Goal: Check status: Check status

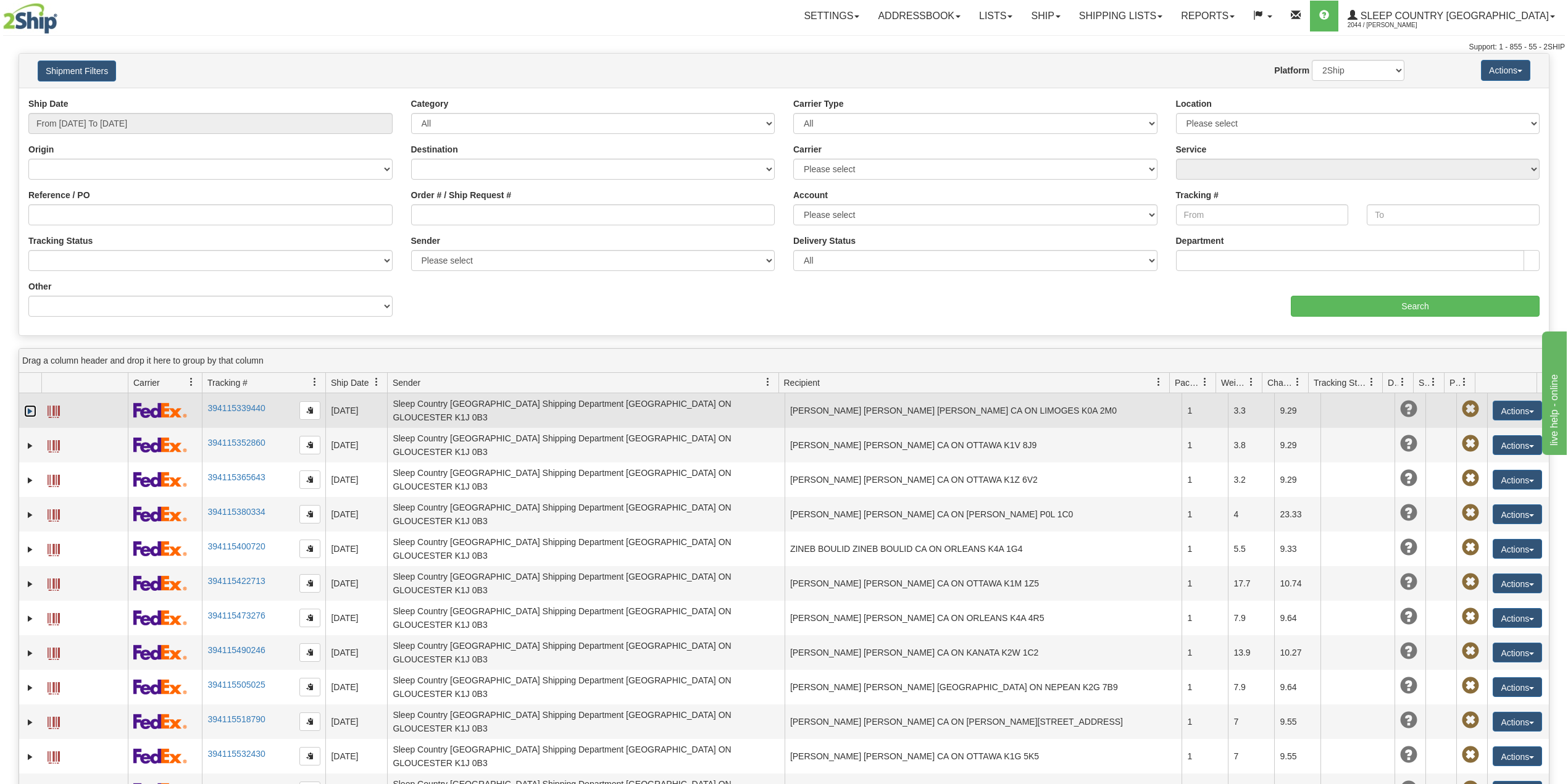
click at [28, 408] on link "Expand" at bounding box center [30, 410] width 12 height 12
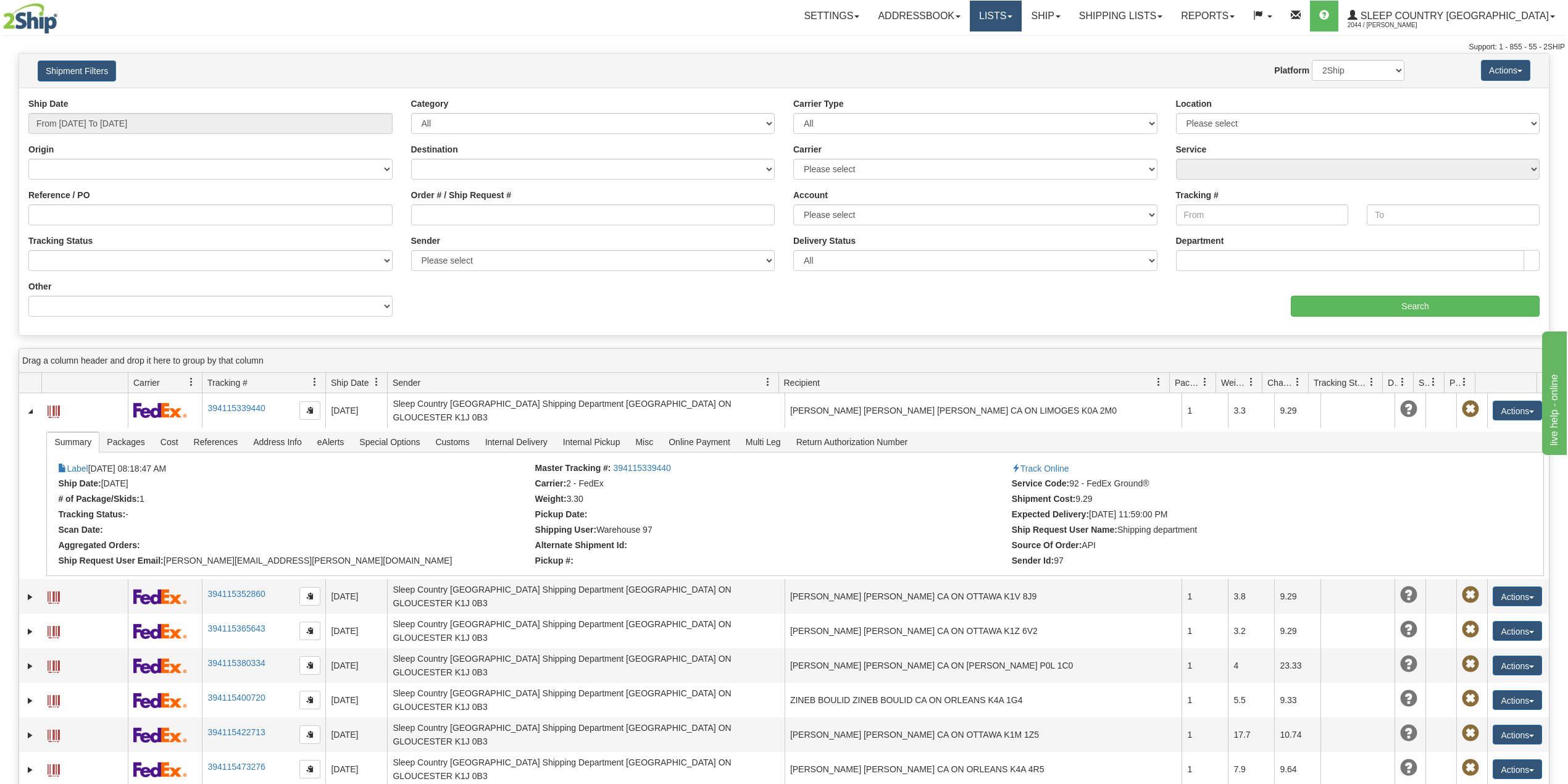
click at [1022, 3] on link "Lists" at bounding box center [995, 16] width 52 height 31
click at [1069, 10] on link "Ship" at bounding box center [1045, 16] width 48 height 31
click at [1057, 57] on span "OnHold / Order Queue" at bounding box center [1013, 59] width 87 height 10
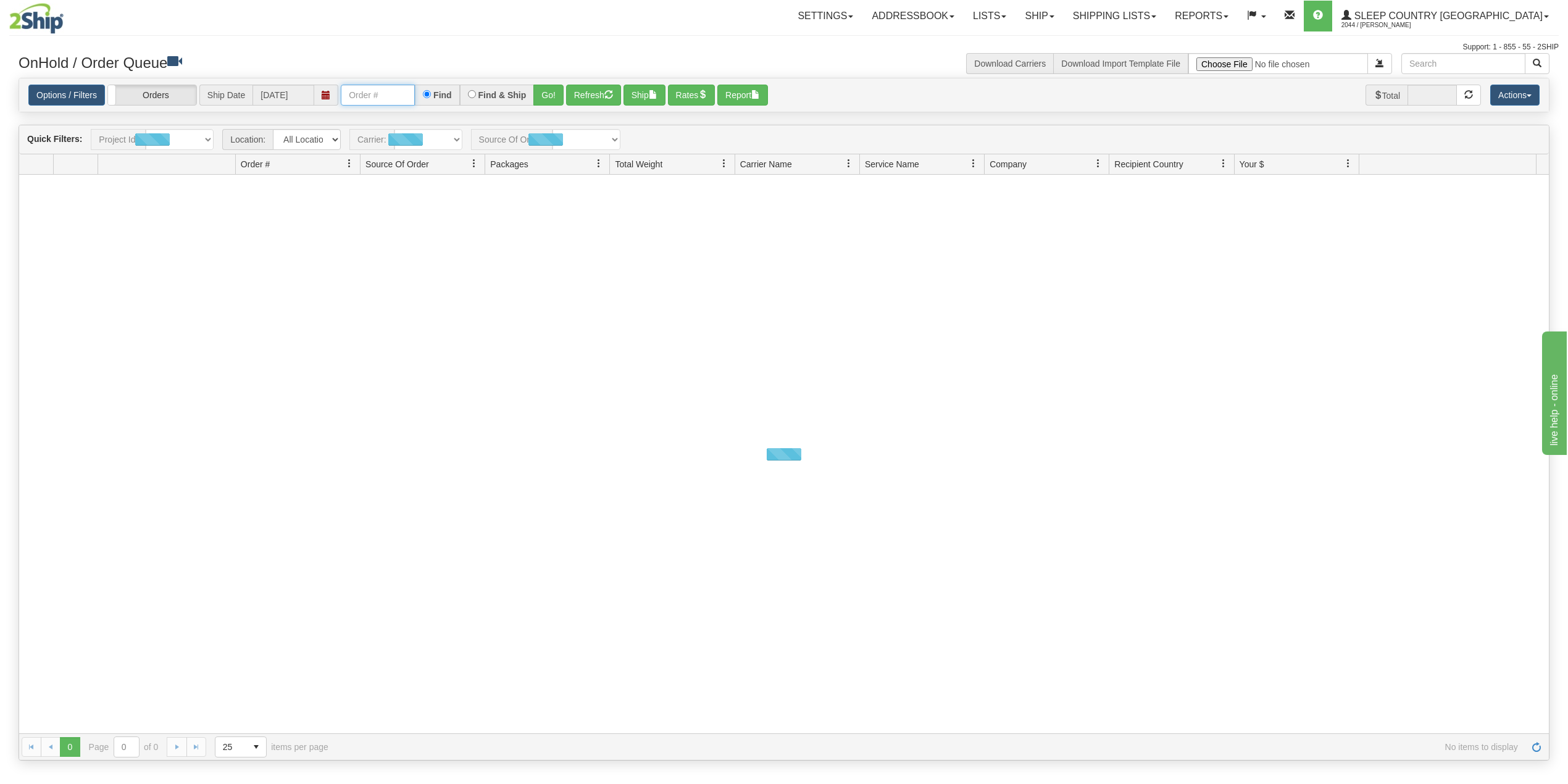
click at [399, 90] on input "text" at bounding box center [377, 95] width 74 height 21
paste input "9002I143857"
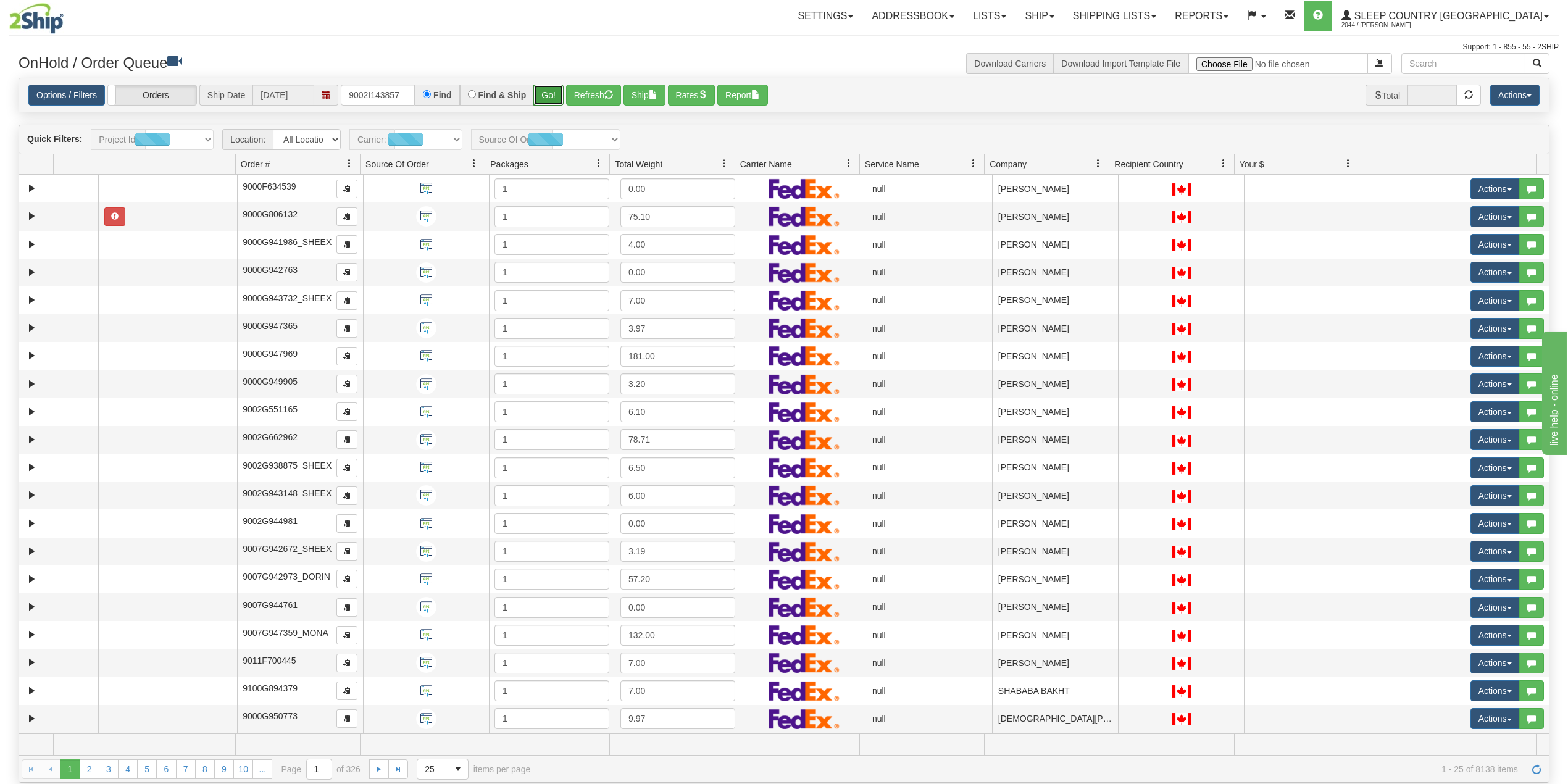
click at [553, 98] on button "Go!" at bounding box center [548, 95] width 30 height 21
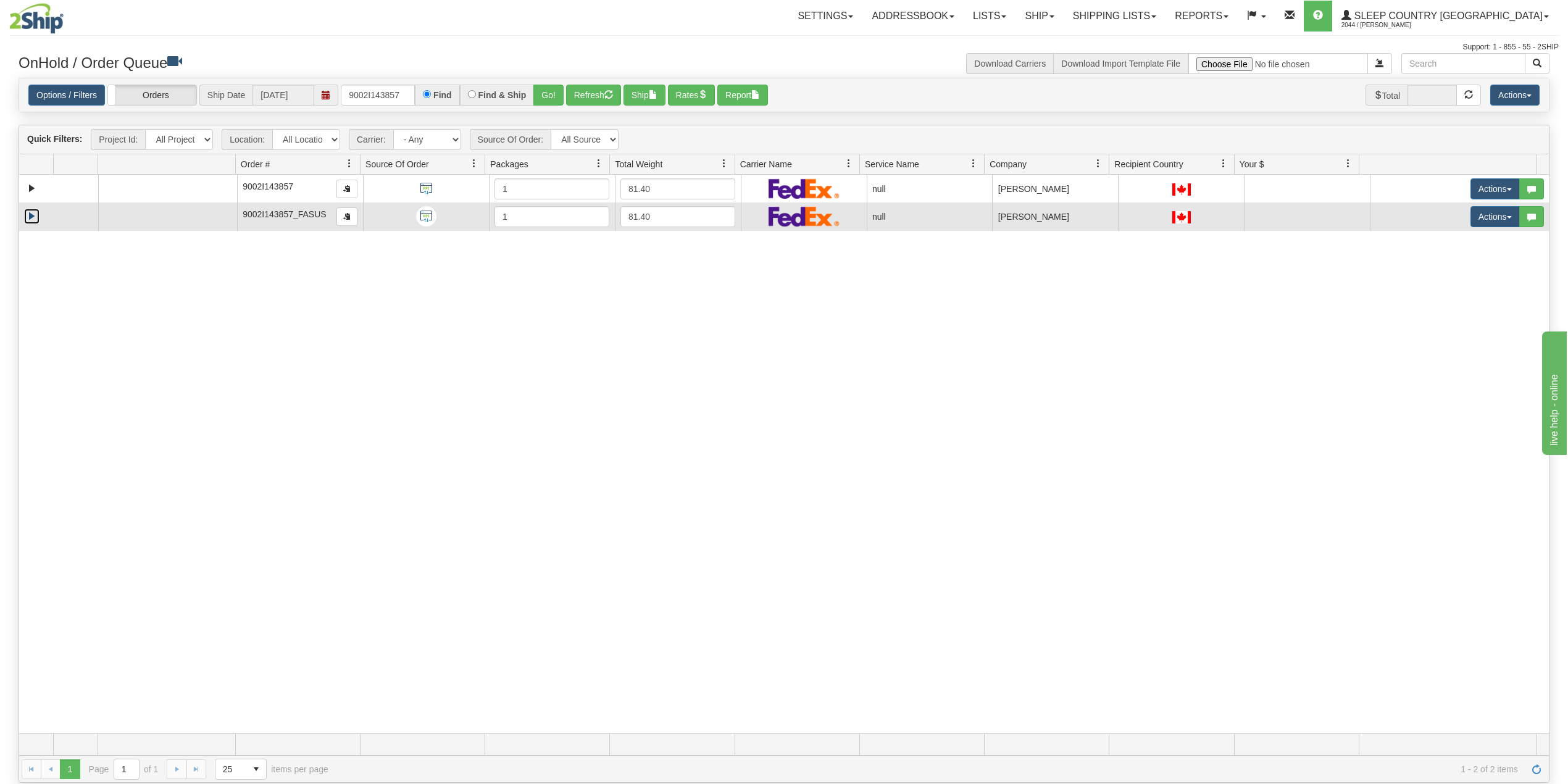
click at [32, 218] on link "Expand" at bounding box center [32, 216] width 15 height 15
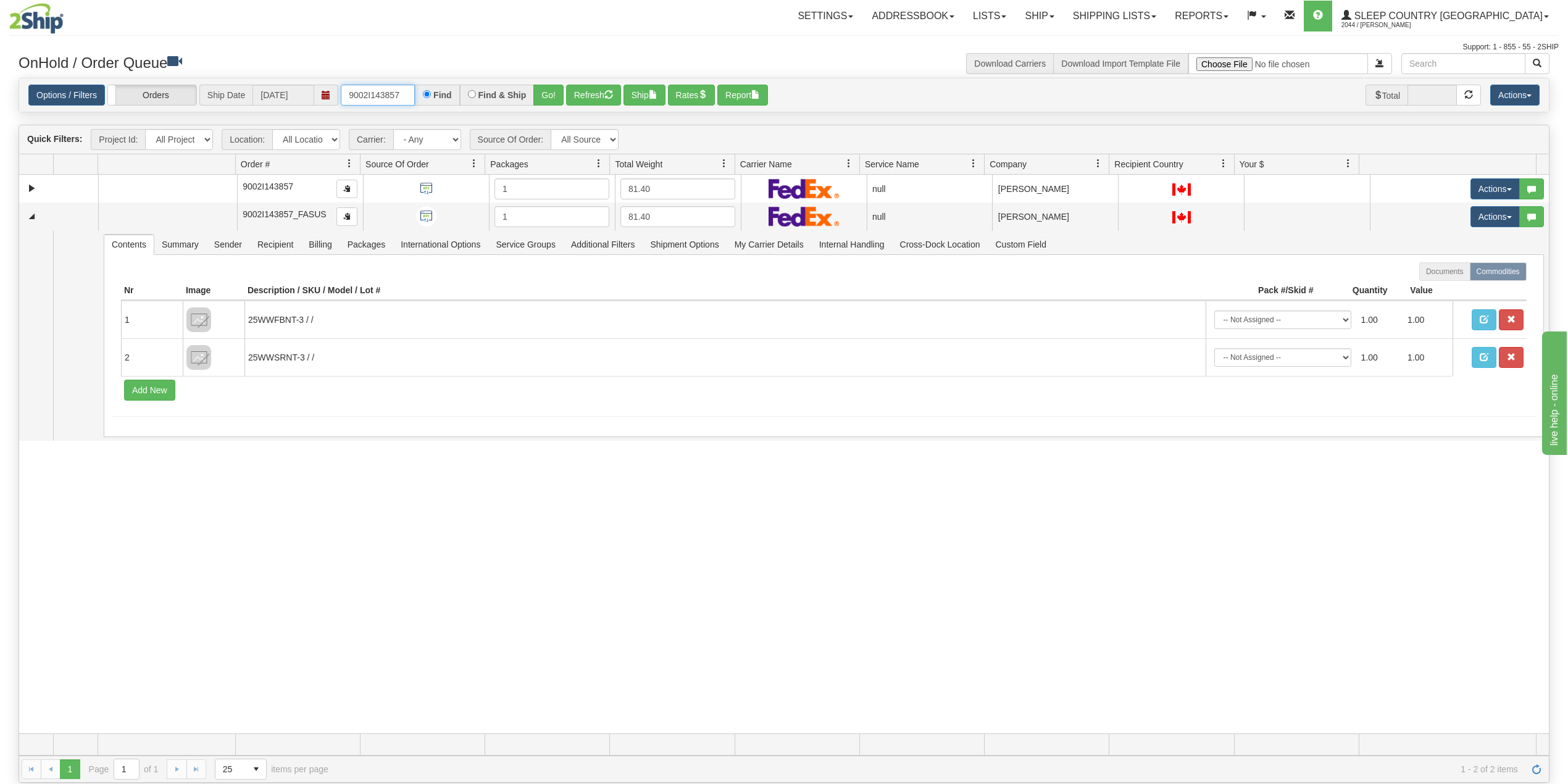
click at [371, 97] on input "9002I143857" at bounding box center [377, 95] width 74 height 21
paste input "0I153496"
type input "9000I153496"
click at [554, 98] on button "Go!" at bounding box center [548, 95] width 30 height 21
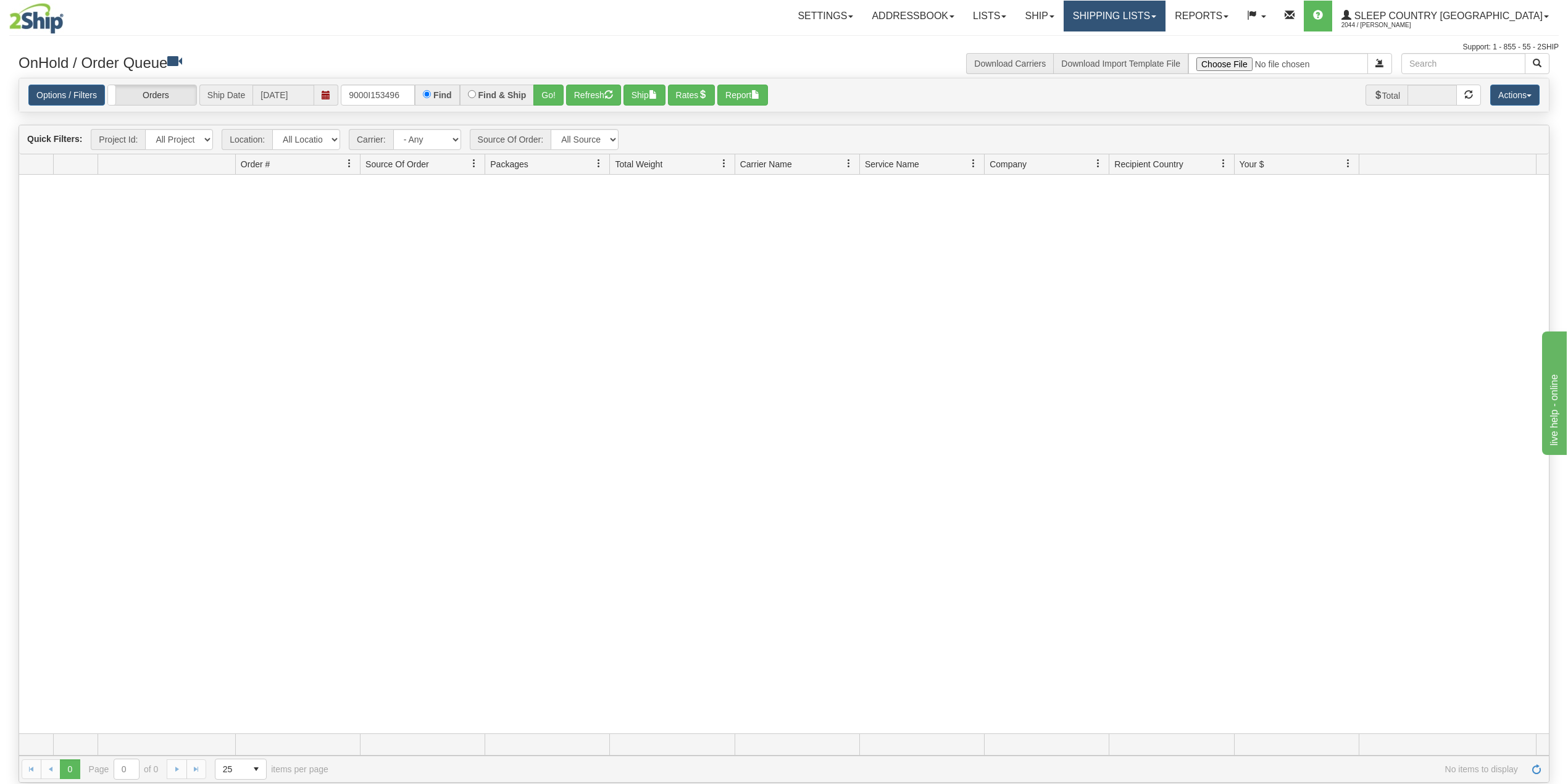
click at [1166, 17] on link "Shipping lists" at bounding box center [1115, 16] width 102 height 31
click at [1153, 55] on span "Search Shipment History" at bounding box center [1105, 59] width 96 height 10
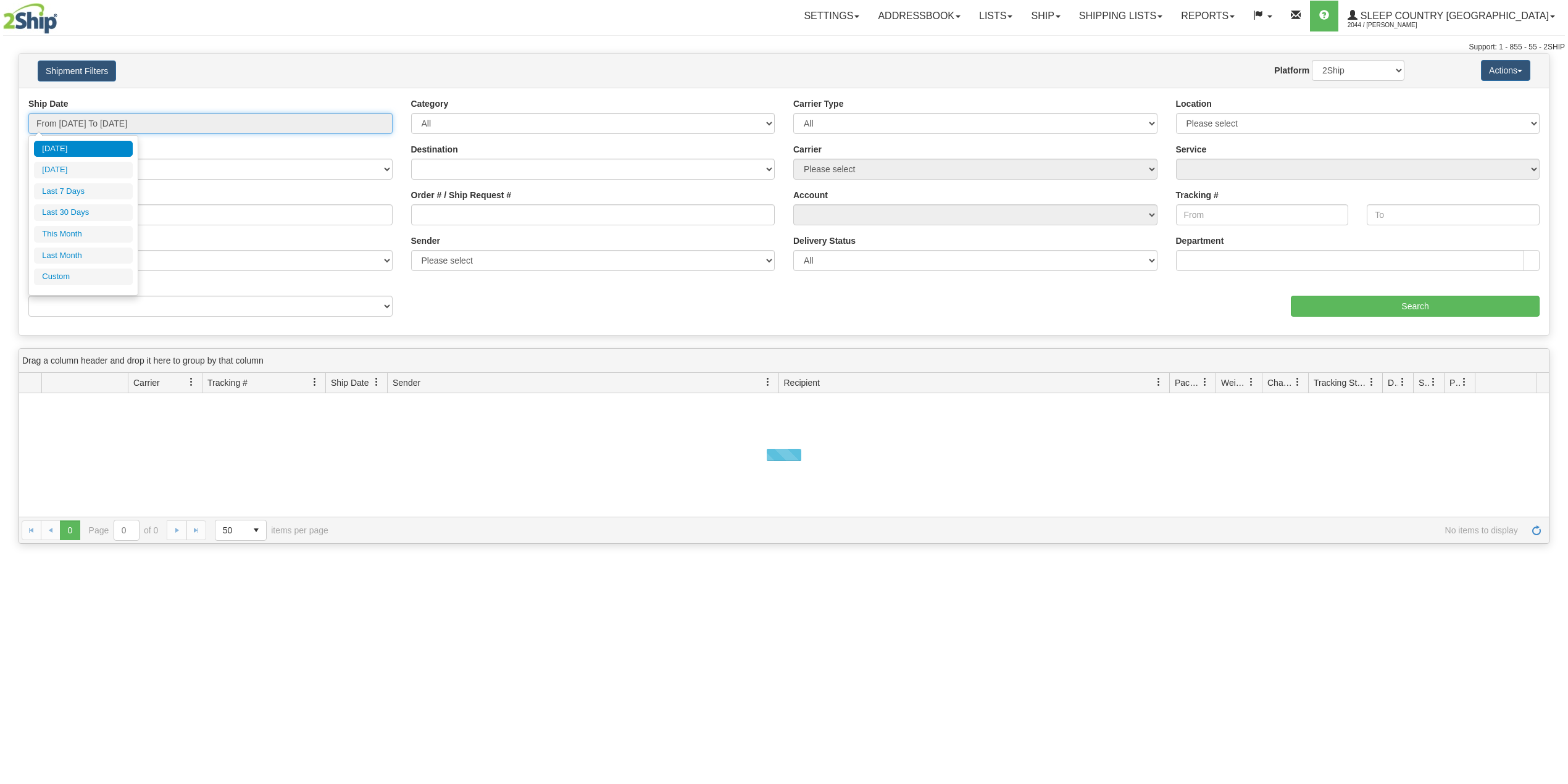
click at [100, 129] on input "From 10/09/2025 To 10/10/2025" at bounding box center [210, 123] width 364 height 21
click at [85, 210] on li "Last 30 Days" at bounding box center [83, 213] width 99 height 17
type input "From 09/11/2025 To 10/10/2025"
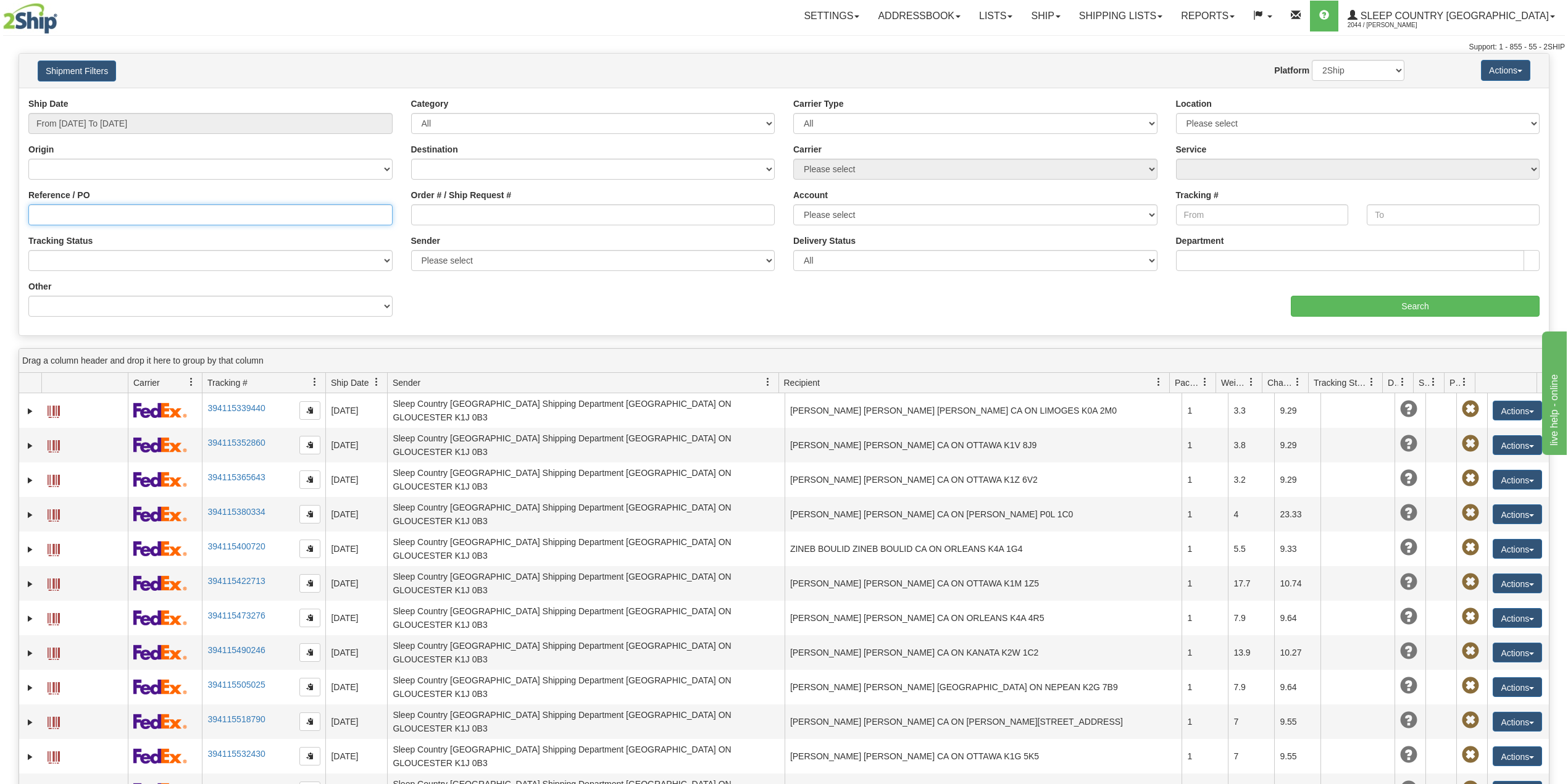
click at [92, 214] on input "Reference / PO" at bounding box center [210, 215] width 364 height 21
paste input "9000I153496"
type input "9000I153496"
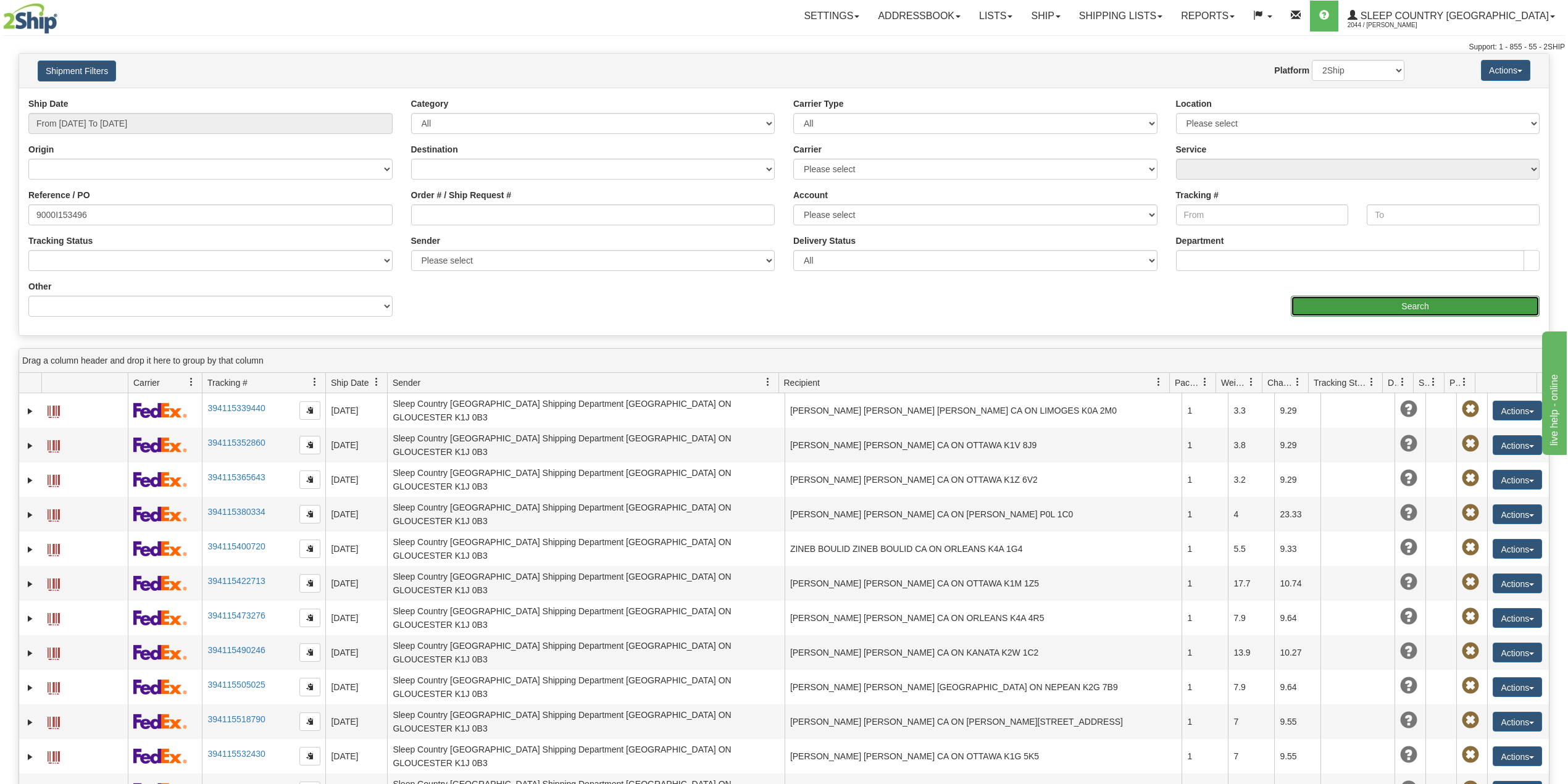
click at [1368, 309] on input "Search" at bounding box center [1415, 306] width 249 height 21
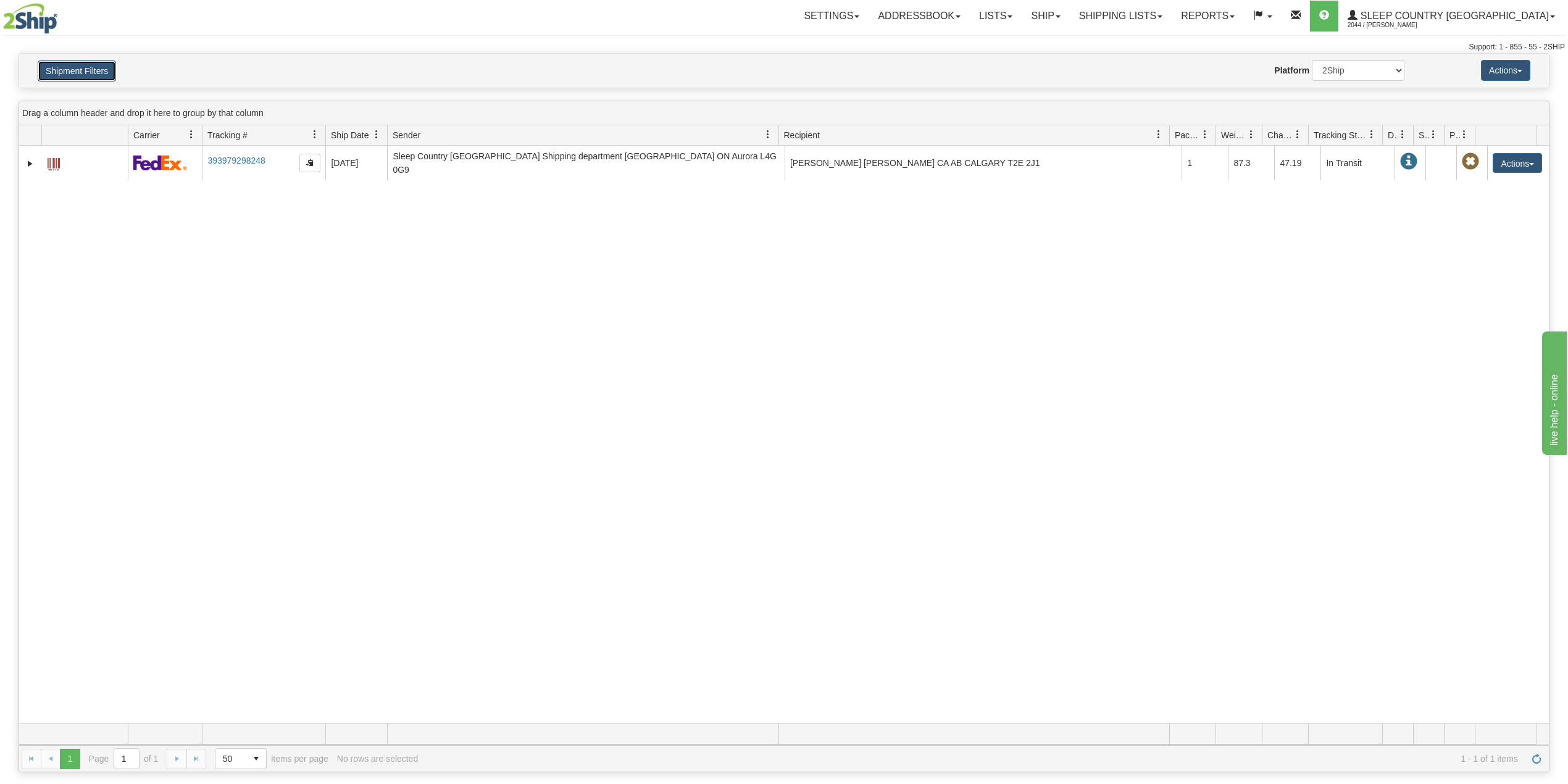
click at [93, 72] on button "Shipment Filters" at bounding box center [77, 70] width 79 height 21
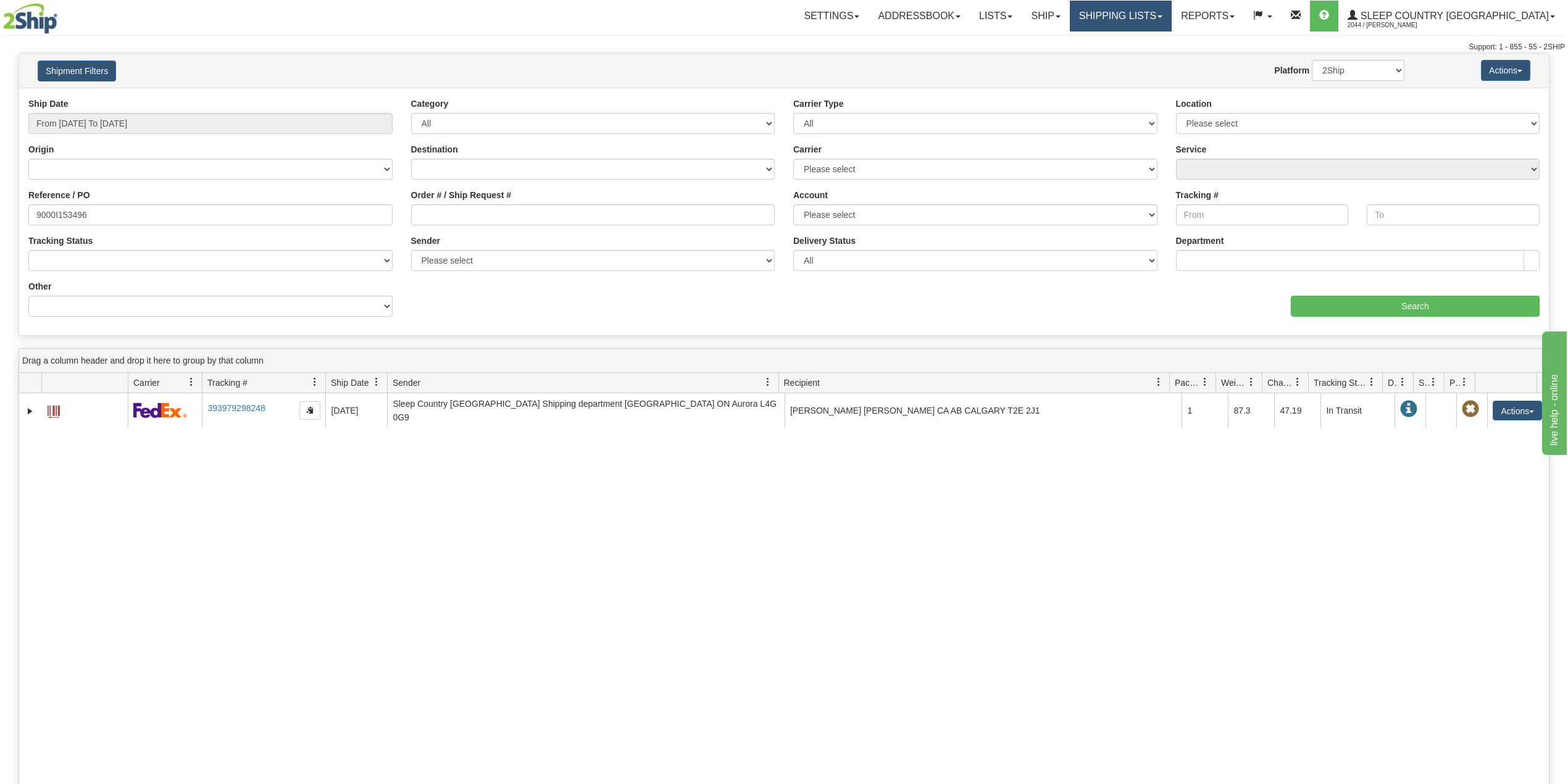
click at [1172, 11] on link "Shipping lists" at bounding box center [1121, 16] width 102 height 31
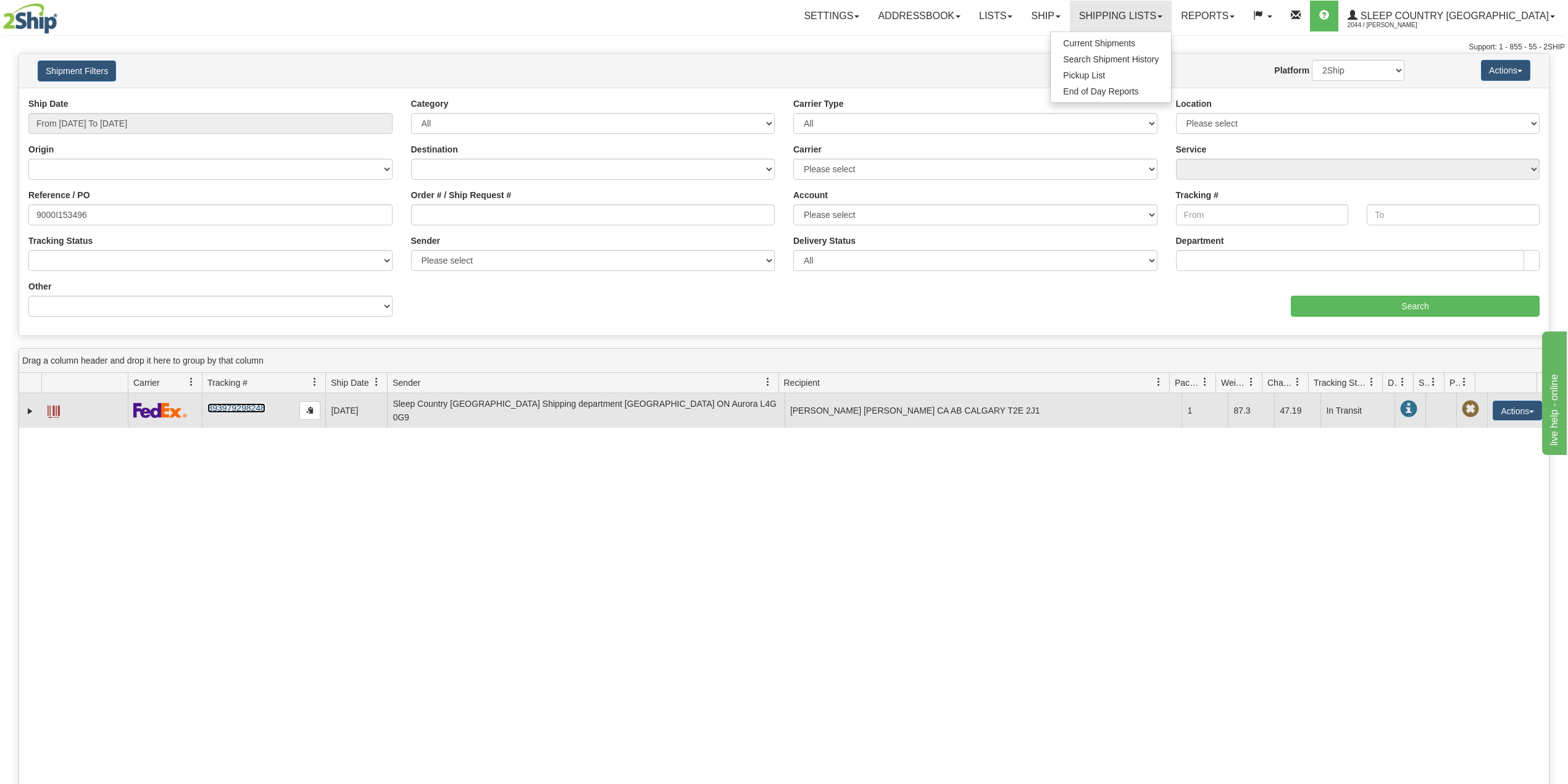
click at [253, 403] on link "393979298248" at bounding box center [236, 407] width 57 height 10
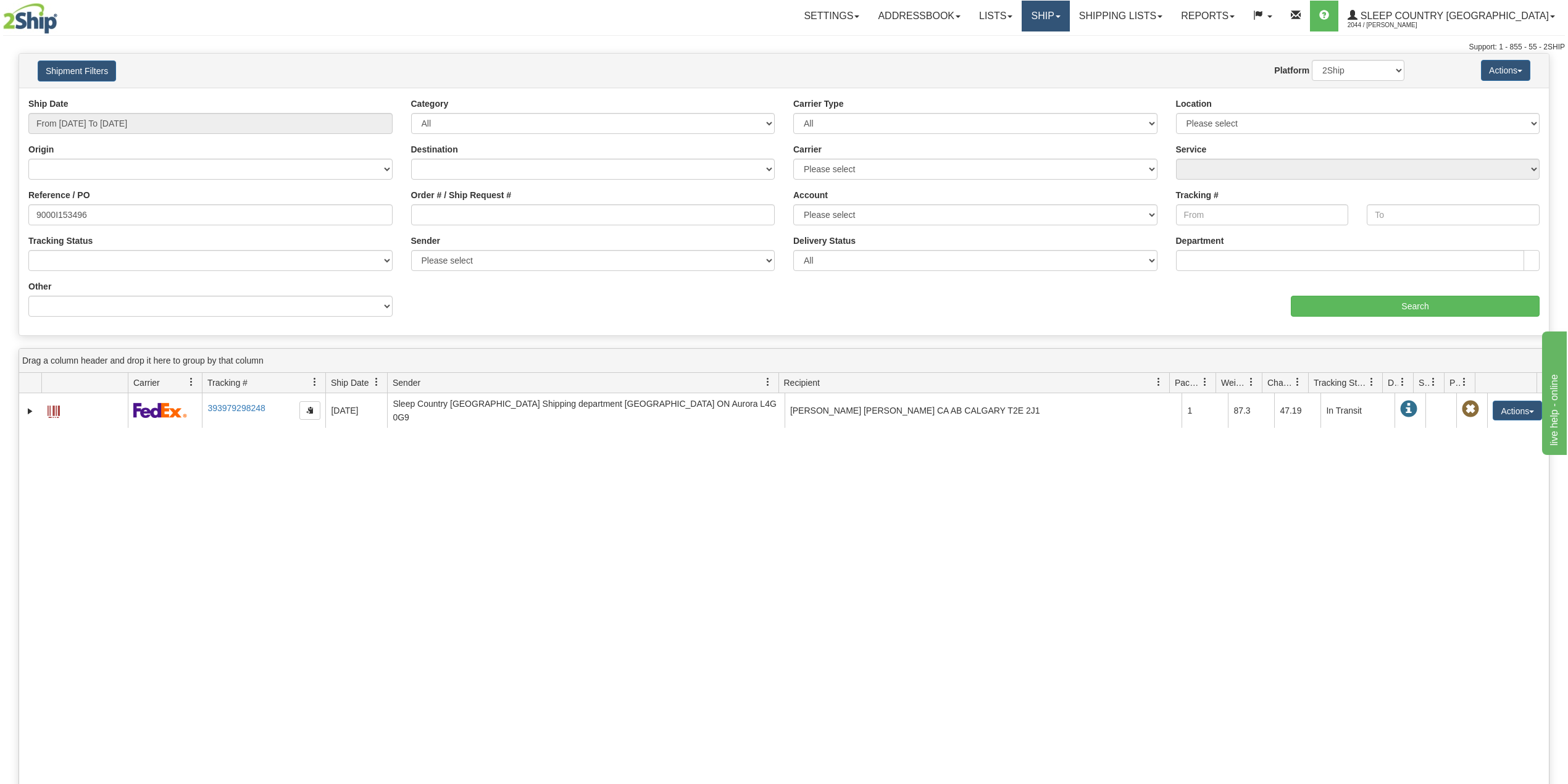
click at [1069, 10] on link "Ship" at bounding box center [1045, 16] width 48 height 31
click at [1057, 60] on span "OnHold / Order Queue" at bounding box center [1013, 59] width 87 height 10
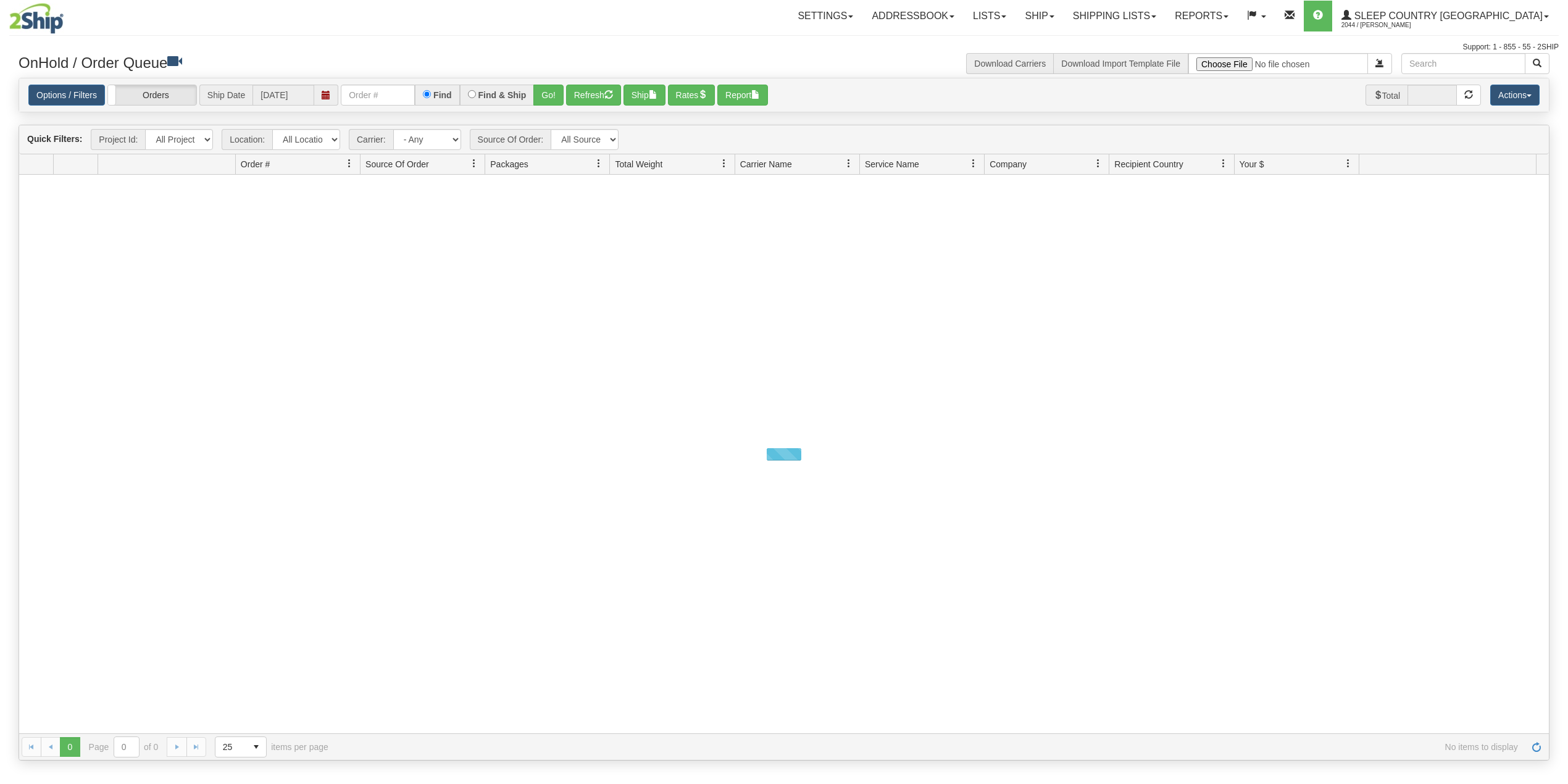
click at [408, 95] on input "text" at bounding box center [377, 95] width 74 height 21
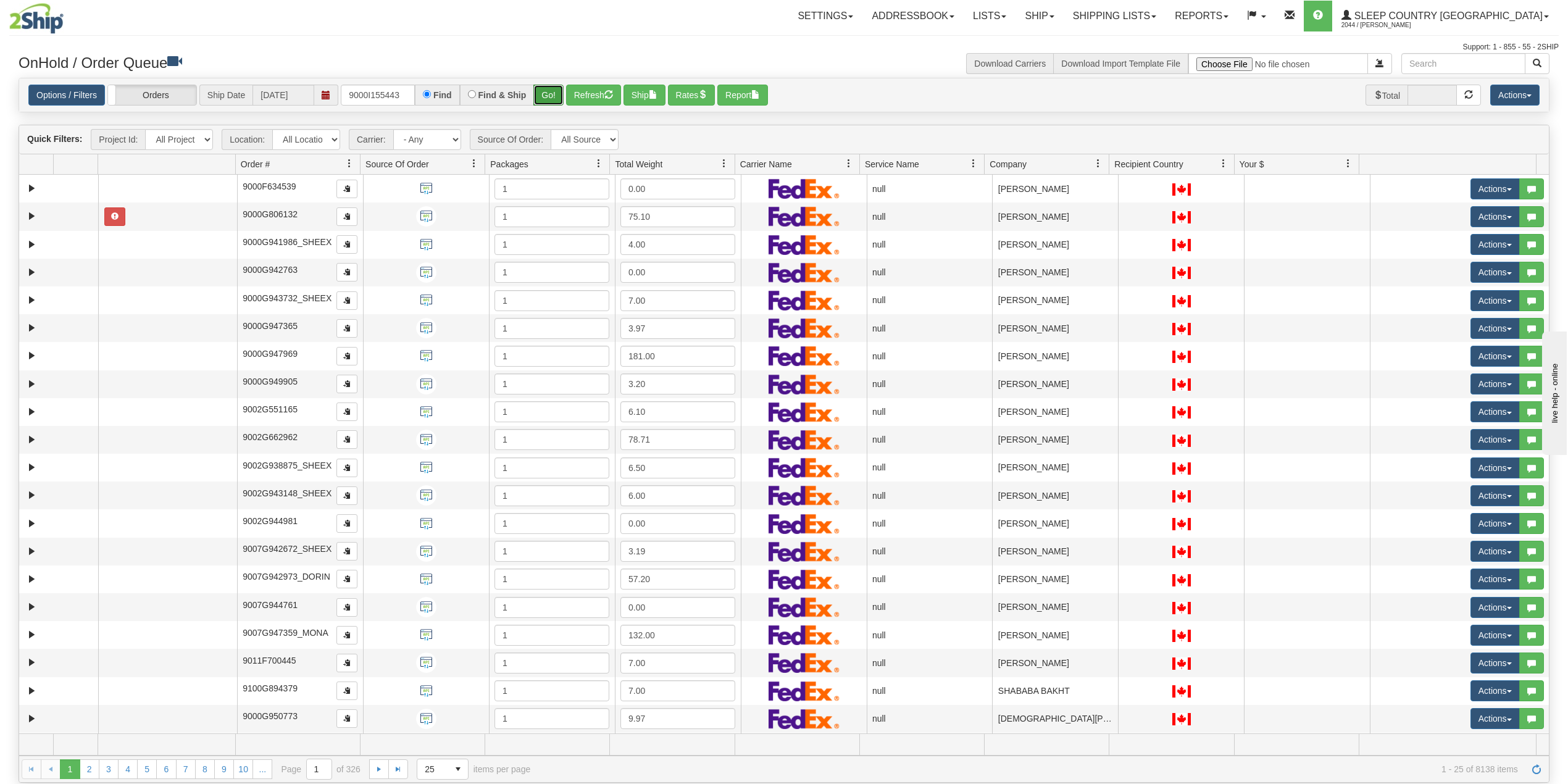
click at [549, 93] on button "Go!" at bounding box center [548, 95] width 30 height 21
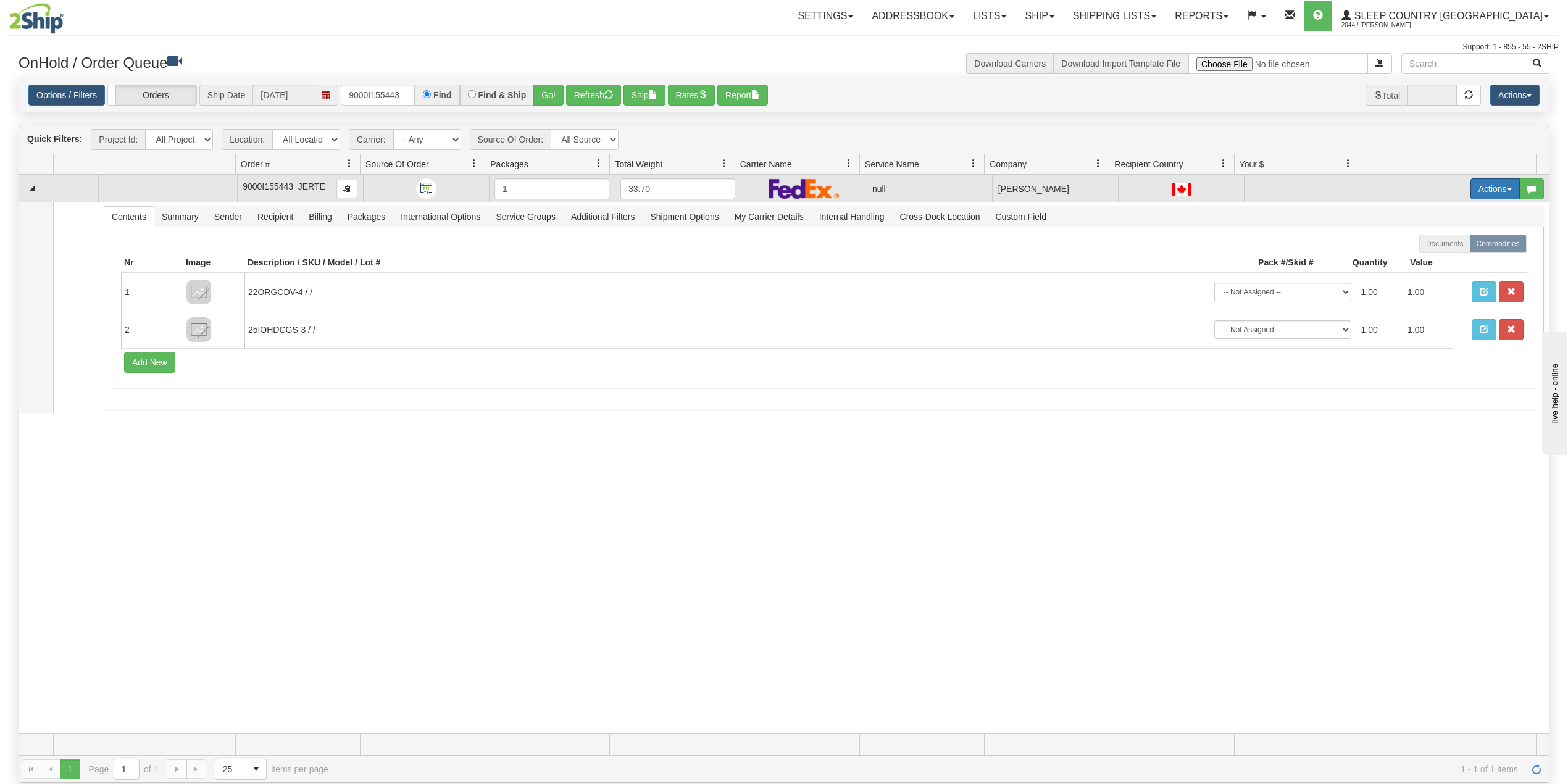
click at [1473, 186] on button "Actions" at bounding box center [1496, 189] width 50 height 21
click at [1438, 277] on span "Delete" at bounding box center [1442, 276] width 34 height 10
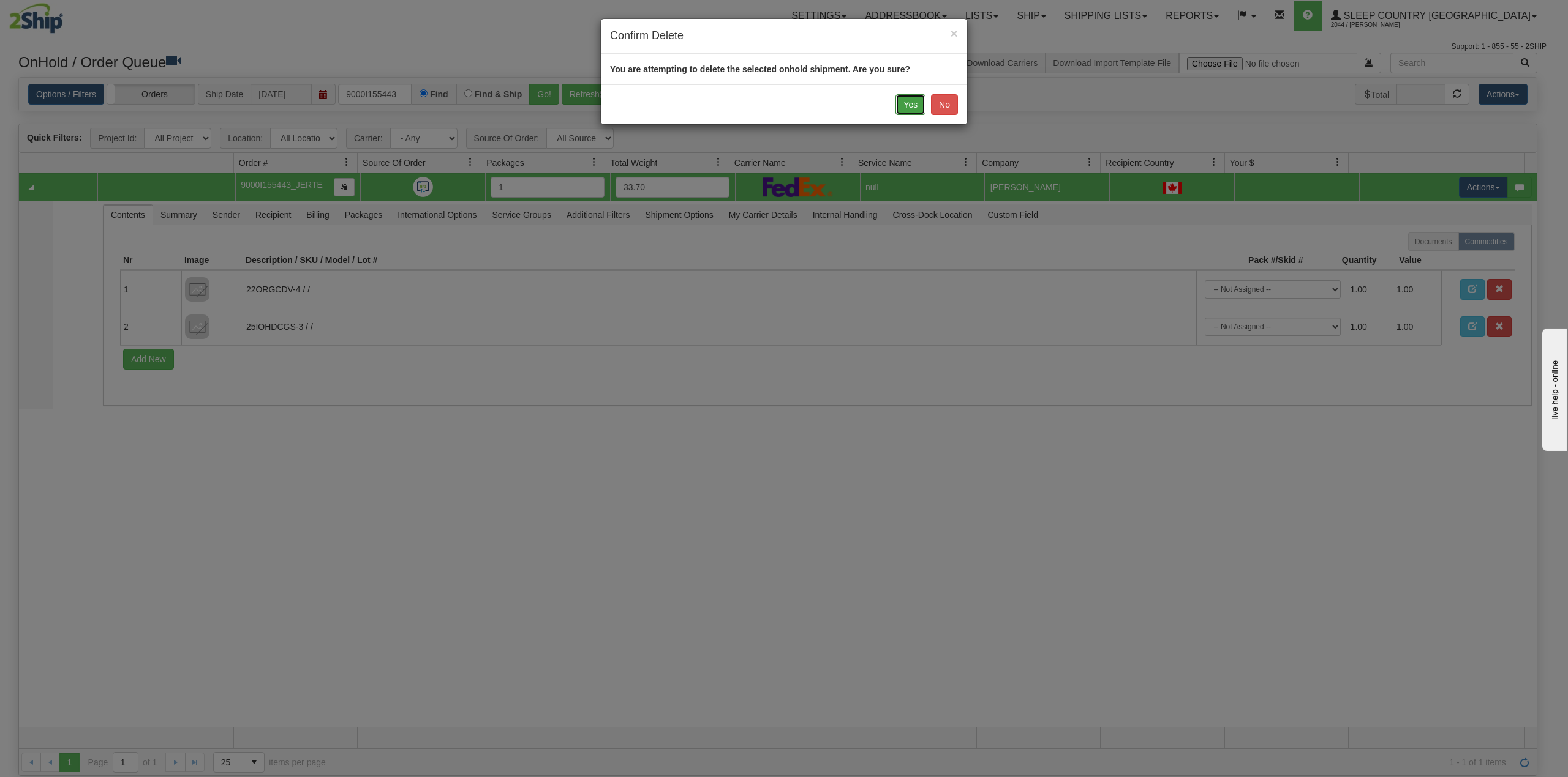
click at [909, 105] on button "Yes" at bounding box center [911, 104] width 30 height 20
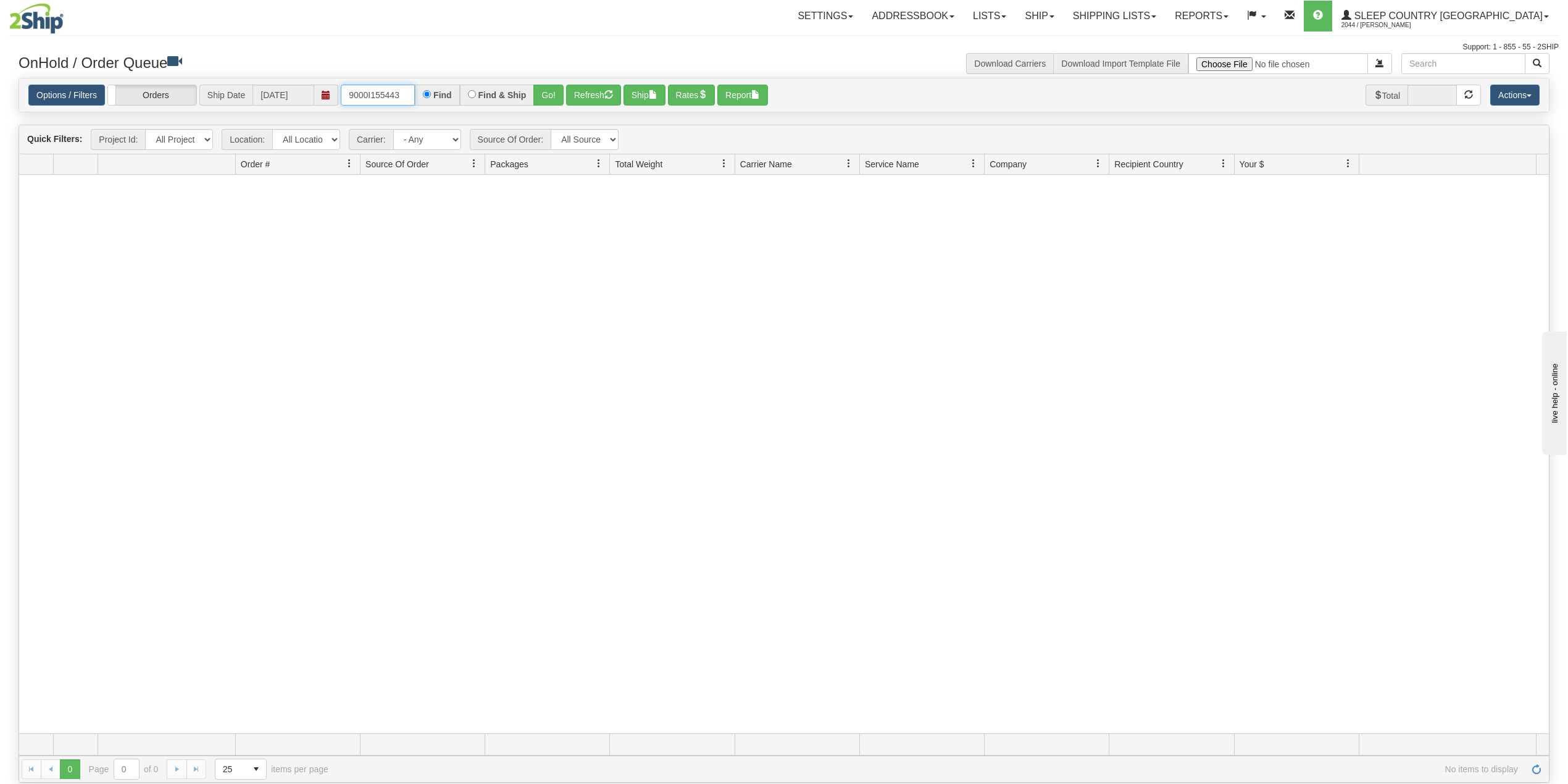
click at [381, 87] on input "9000I155443" at bounding box center [377, 95] width 74 height 21
paste input "05885"
type input "9000I105885"
click at [549, 97] on button "Go!" at bounding box center [548, 95] width 30 height 21
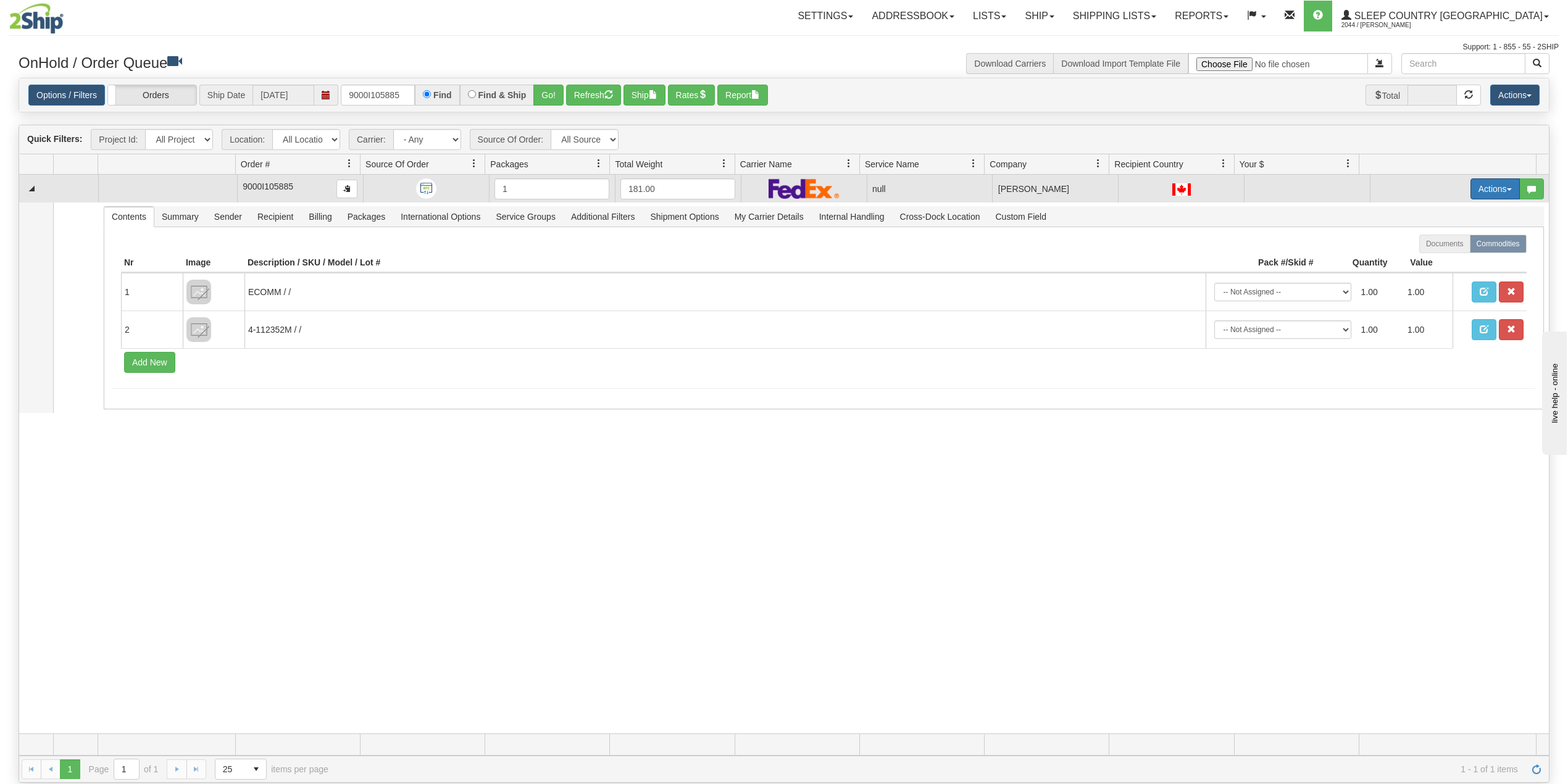
click at [1484, 187] on button "Actions" at bounding box center [1496, 189] width 50 height 21
click at [1437, 280] on span "Delete" at bounding box center [1442, 276] width 34 height 10
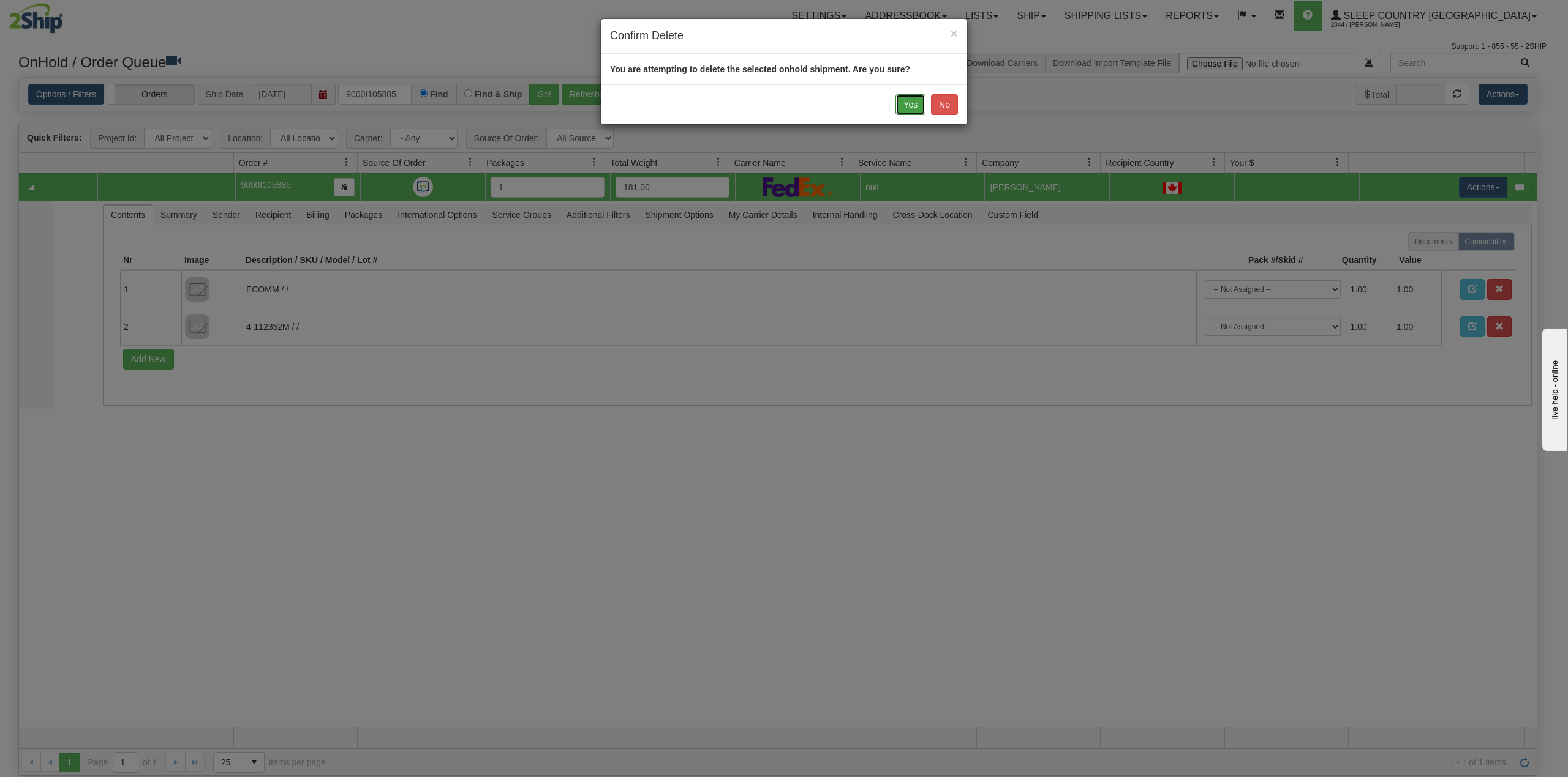
click at [906, 106] on button "Yes" at bounding box center [911, 104] width 30 height 20
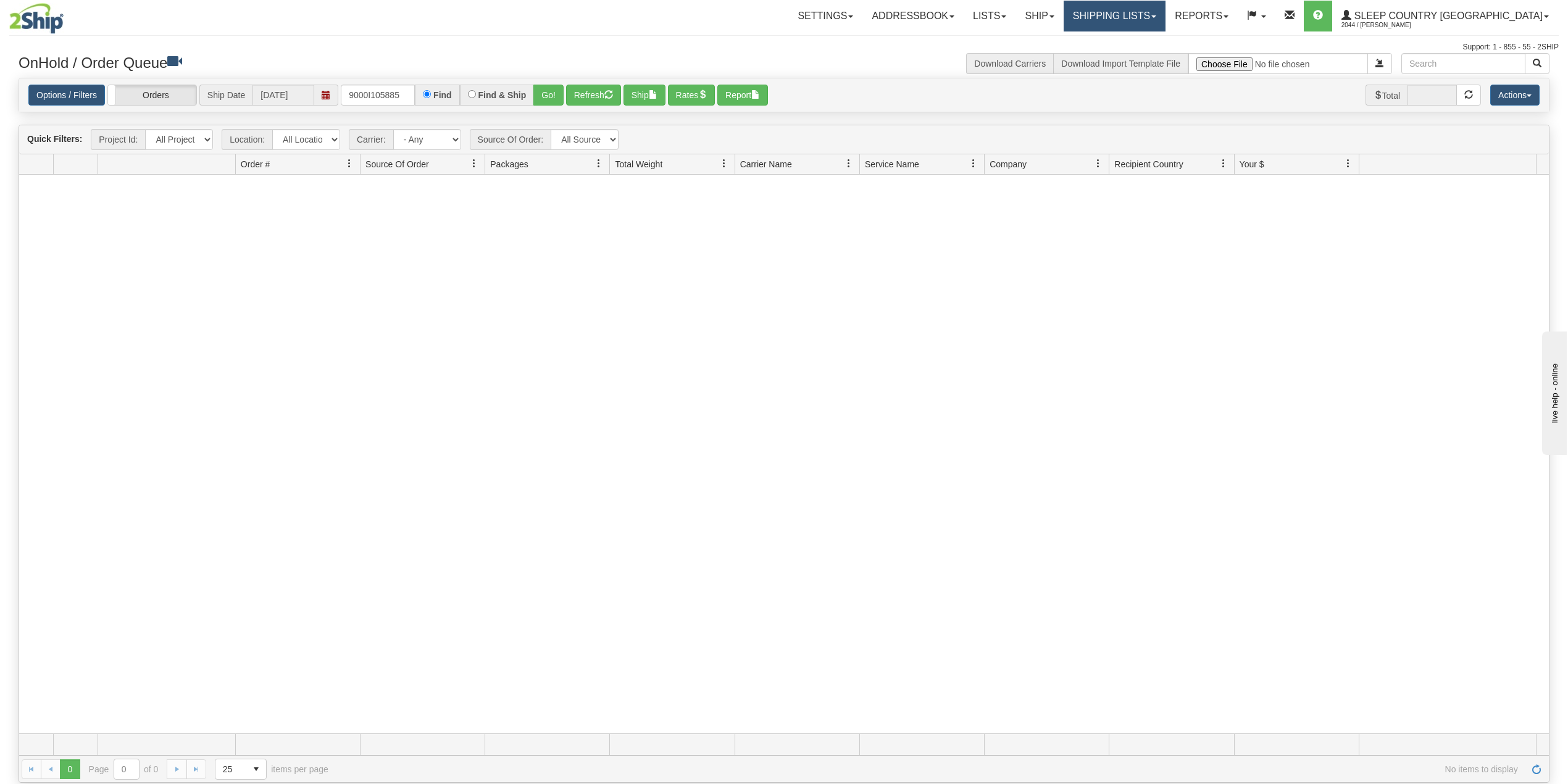
drag, startPoint x: 1172, startPoint y: 8, endPoint x: 1170, endPoint y: 26, distance: 18.1
click at [1166, 8] on link "Shipping lists" at bounding box center [1115, 16] width 102 height 31
click at [1153, 60] on span "Search Shipment History" at bounding box center [1105, 59] width 96 height 10
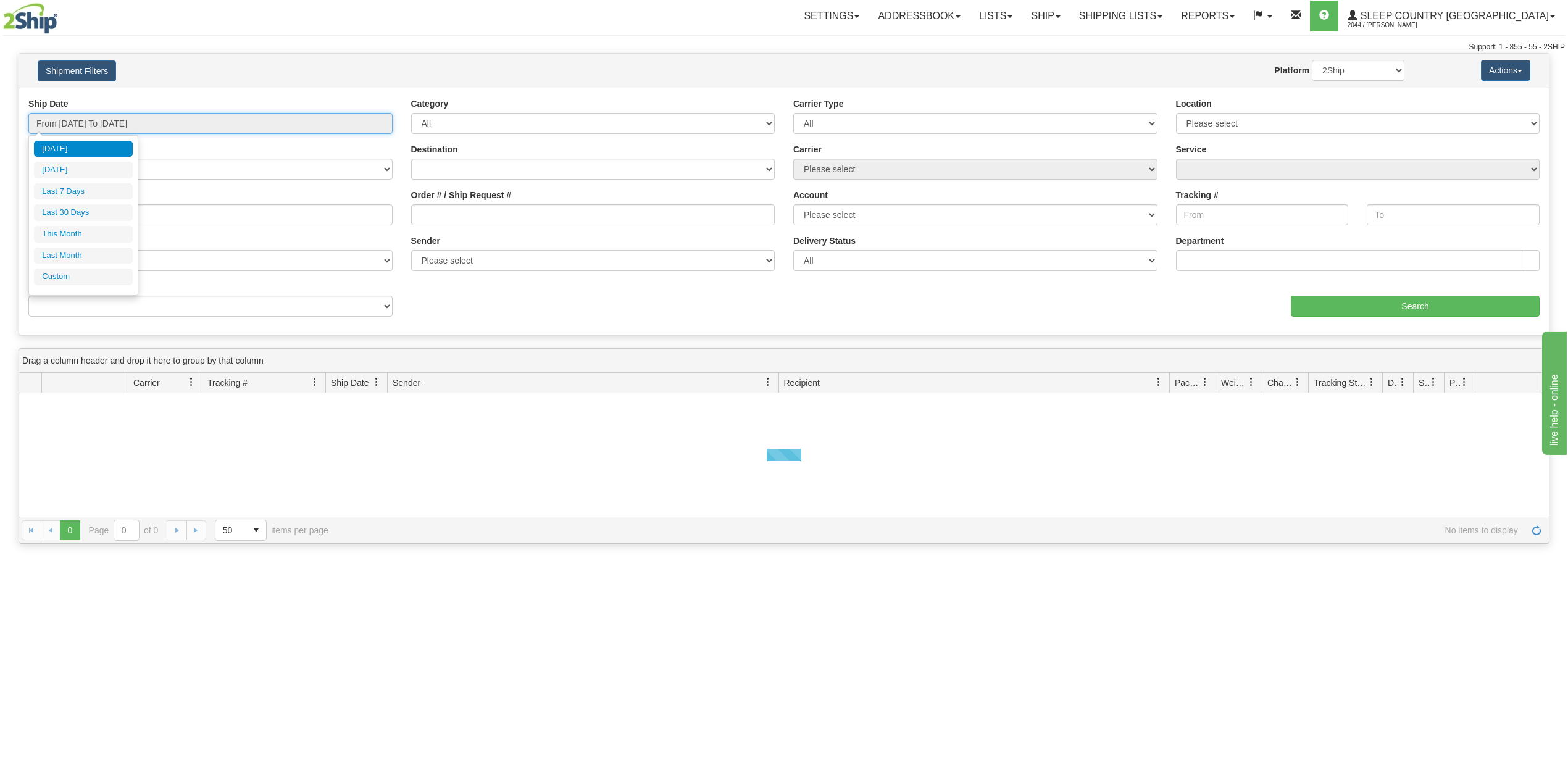
click at [105, 124] on input "From [DATE] To [DATE]" at bounding box center [210, 123] width 364 height 21
click at [90, 211] on li "Last 30 Days" at bounding box center [83, 213] width 99 height 17
type input "From [DATE] To [DATE]"
click at [1242, 117] on select "Please select [GEOGRAPHIC_DATA] 921 922 93 94 97 390 915 916 98 902 95 96 90 91…" at bounding box center [1359, 123] width 364 height 21
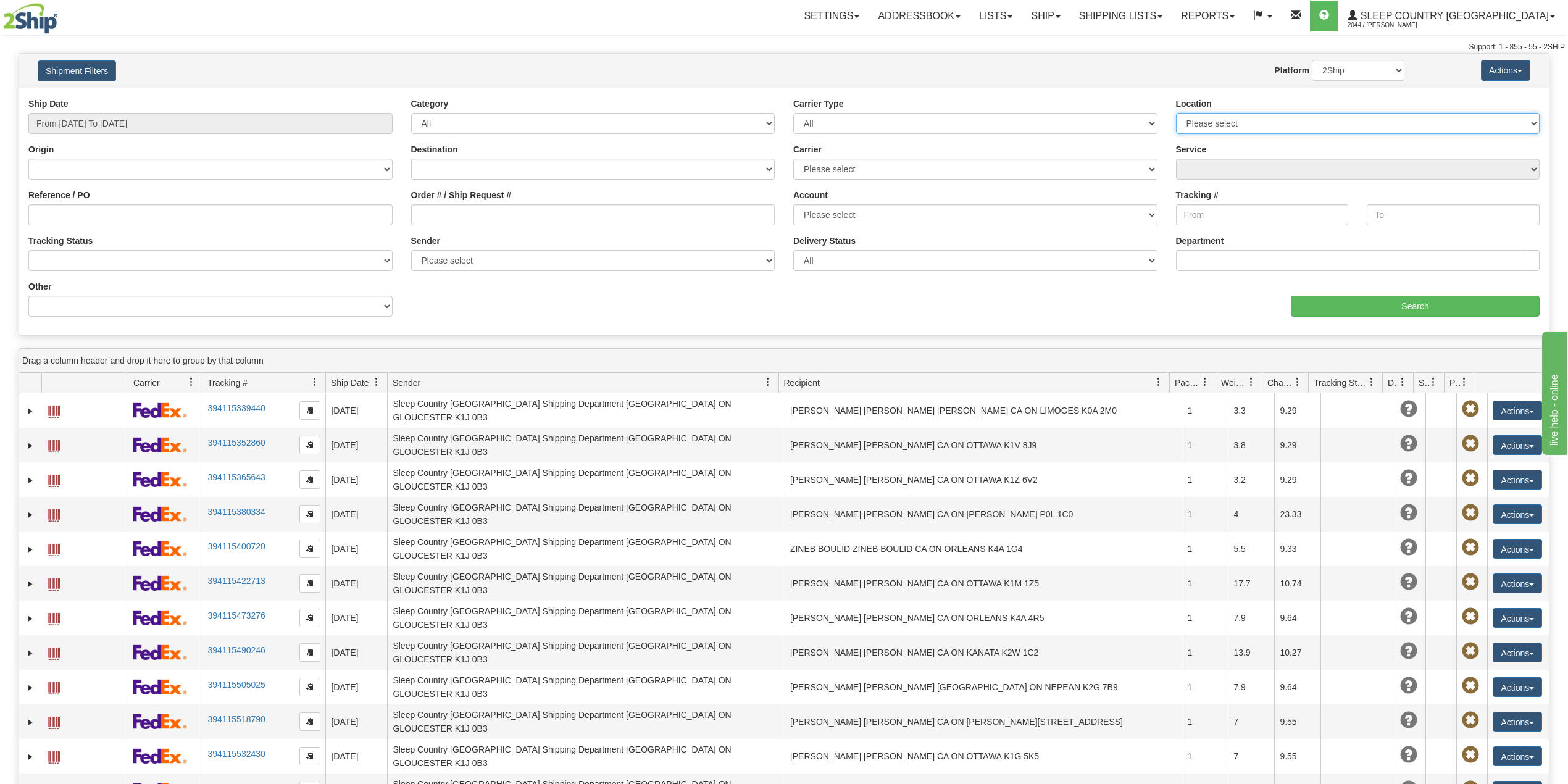
select select "7125"
click at [1176, 113] on select "Please select [GEOGRAPHIC_DATA] 921 922 93 94 97 390 915 916 98 902 95 96 90 91…" at bounding box center [1359, 123] width 364 height 21
click at [1334, 75] on select "2Ship Imported" at bounding box center [1359, 70] width 93 height 21
select select "1"
click at [1313, 60] on select "2Ship Imported" at bounding box center [1359, 70] width 93 height 21
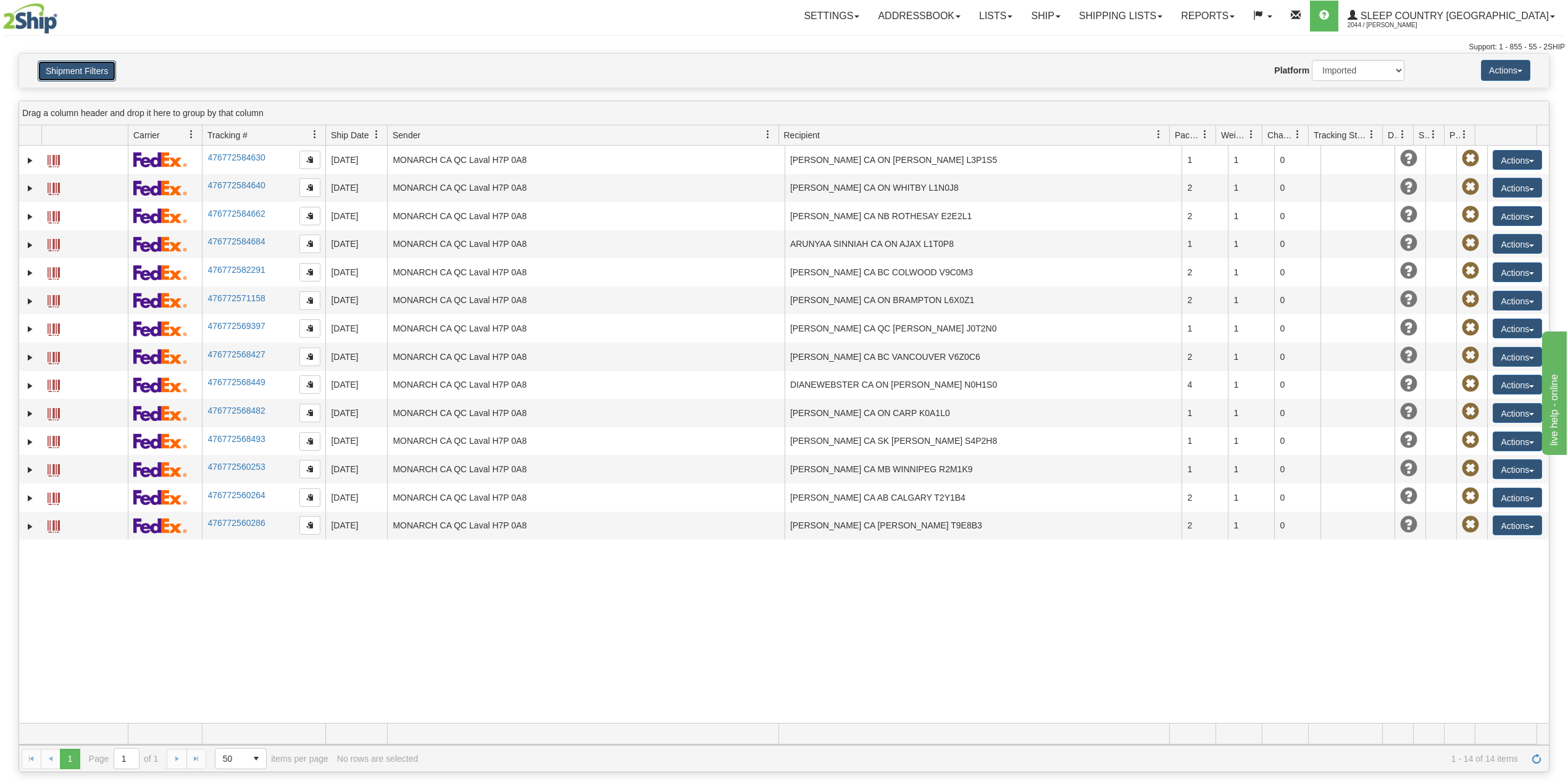
click at [80, 78] on button "Shipment Filters" at bounding box center [77, 70] width 79 height 21
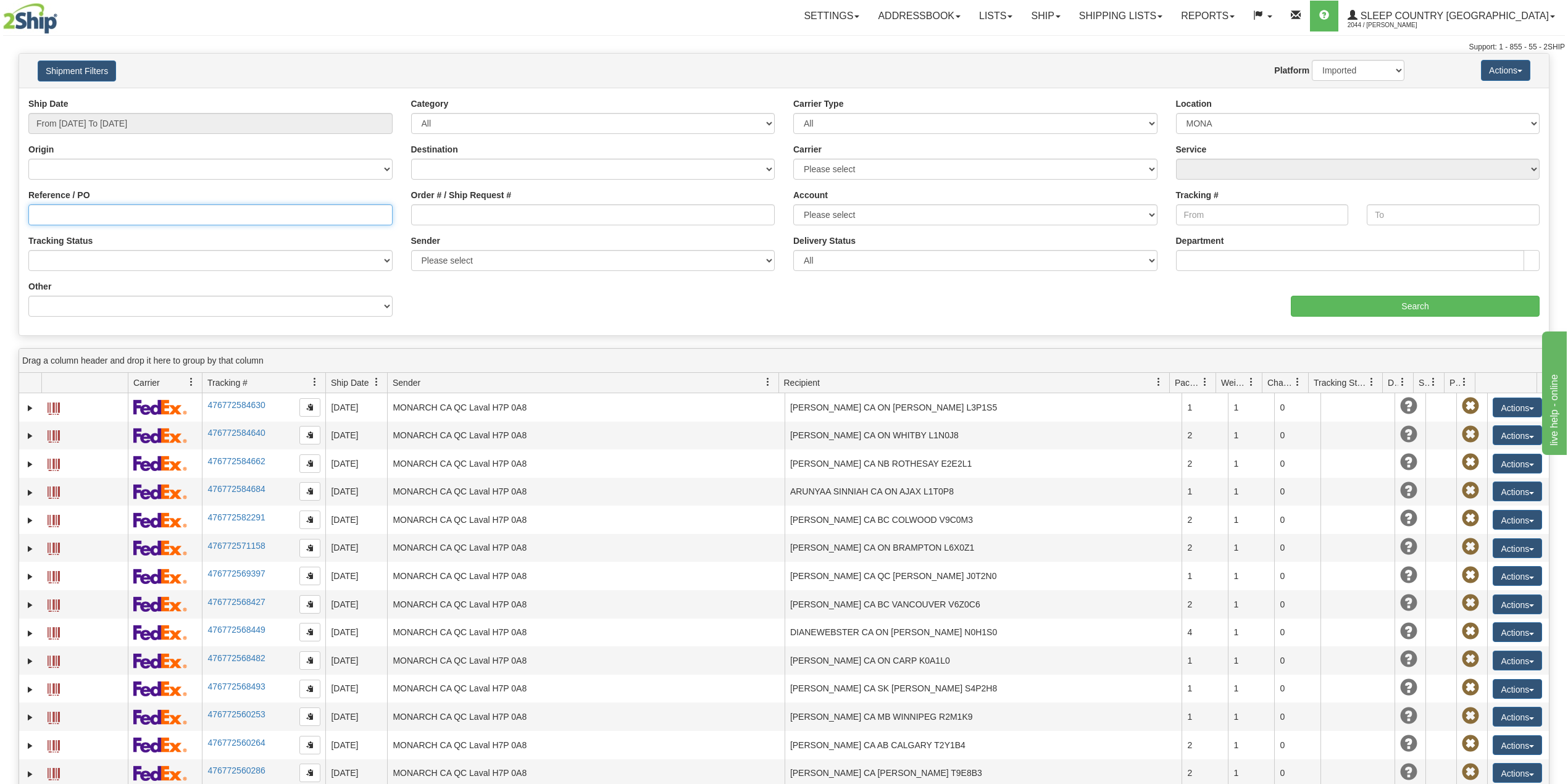
click at [125, 207] on input "Reference / PO" at bounding box center [210, 215] width 364 height 21
paste input "9000I147668"
type input "9000I147668"
click at [1387, 301] on input "Search" at bounding box center [1415, 306] width 249 height 21
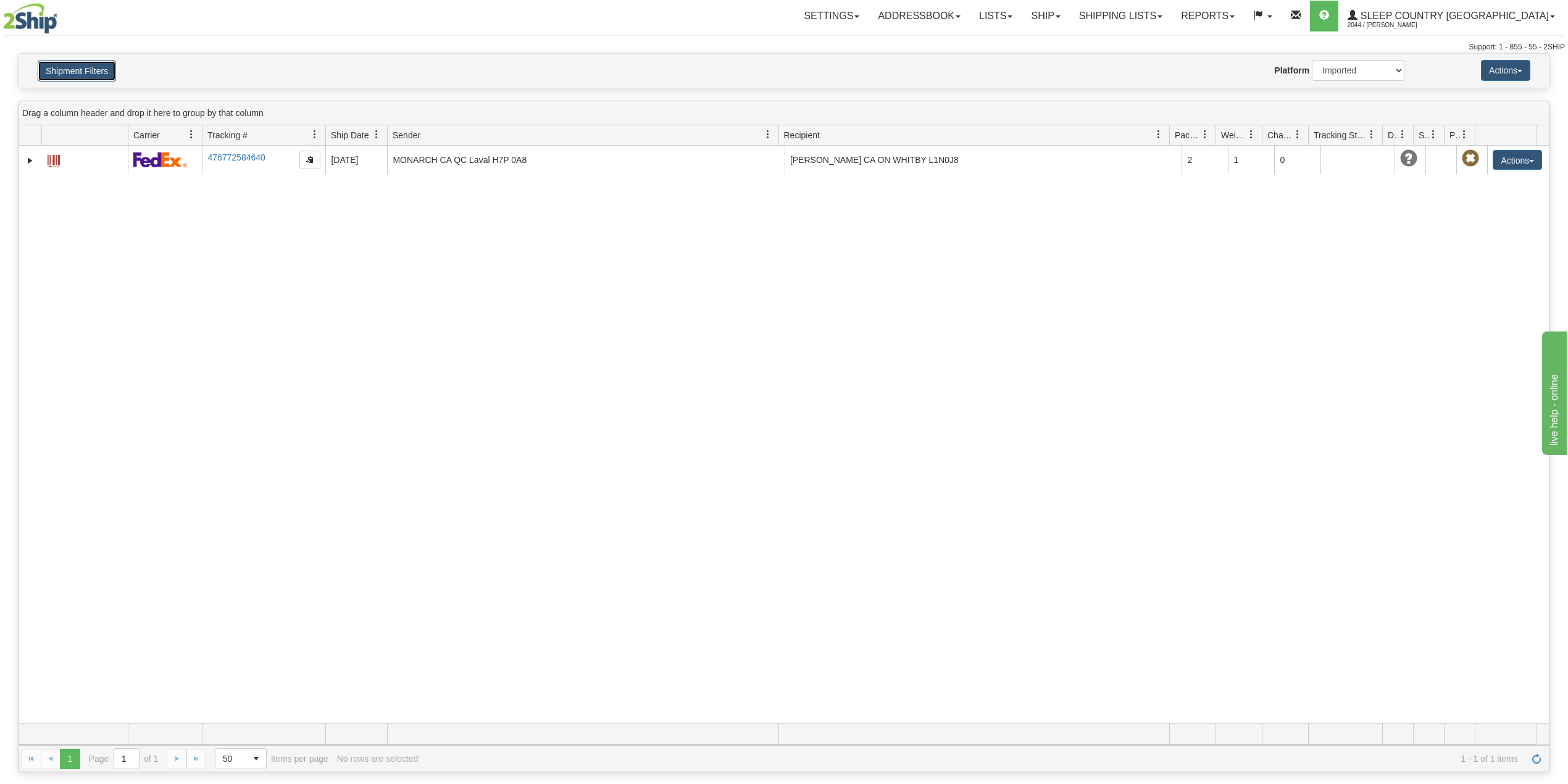
click at [86, 69] on button "Shipment Filters" at bounding box center [77, 70] width 79 height 21
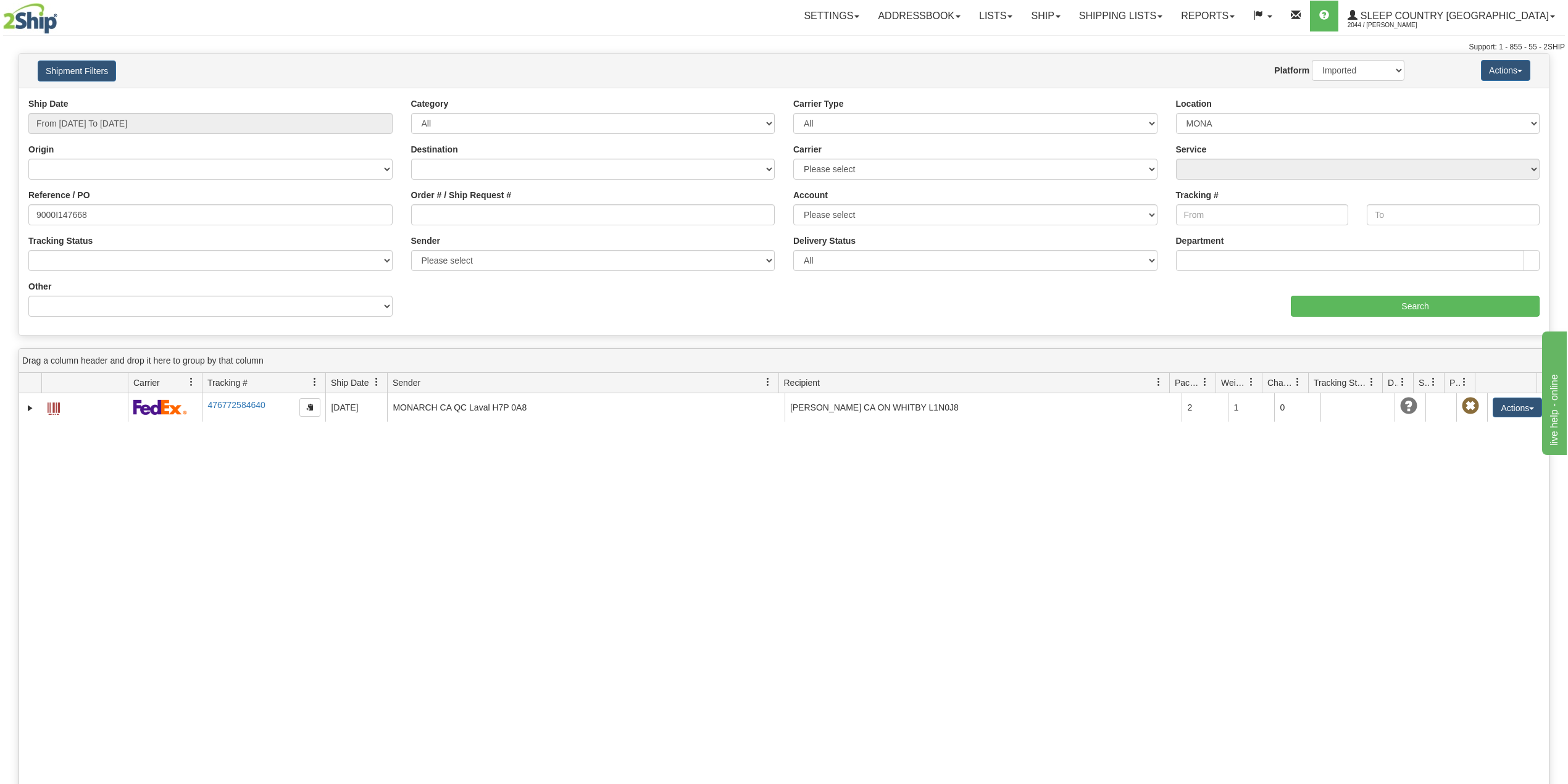
click at [223, 68] on h4 "Shipment Filters" at bounding box center [154, 70] width 252 height 22
click at [1213, 122] on select "Please select [GEOGRAPHIC_DATA] 921 922 93 94 97 390 915 916 98 902 95 96 90 91…" at bounding box center [1359, 123] width 364 height 21
select select
click at [1176, 113] on select "Please select [GEOGRAPHIC_DATA] 921 922 93 94 97 390 915 916 98 902 95 96 90 91…" at bounding box center [1359, 123] width 364 height 21
click at [699, 48] on div "Support: 1 - 855 - 55 - 2SHIP" at bounding box center [784, 47] width 1562 height 10
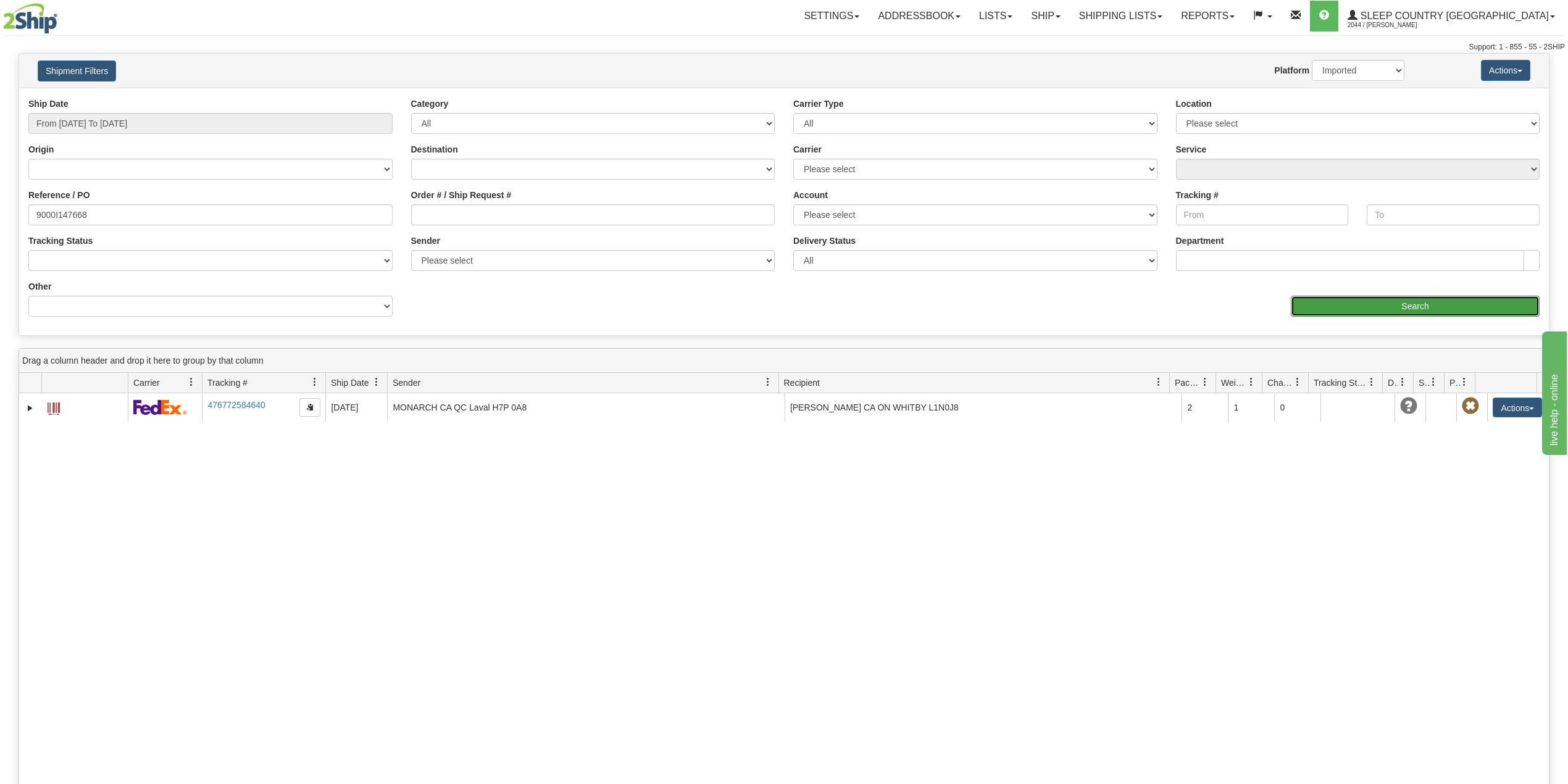
click at [1407, 308] on input "Search" at bounding box center [1415, 306] width 249 height 21
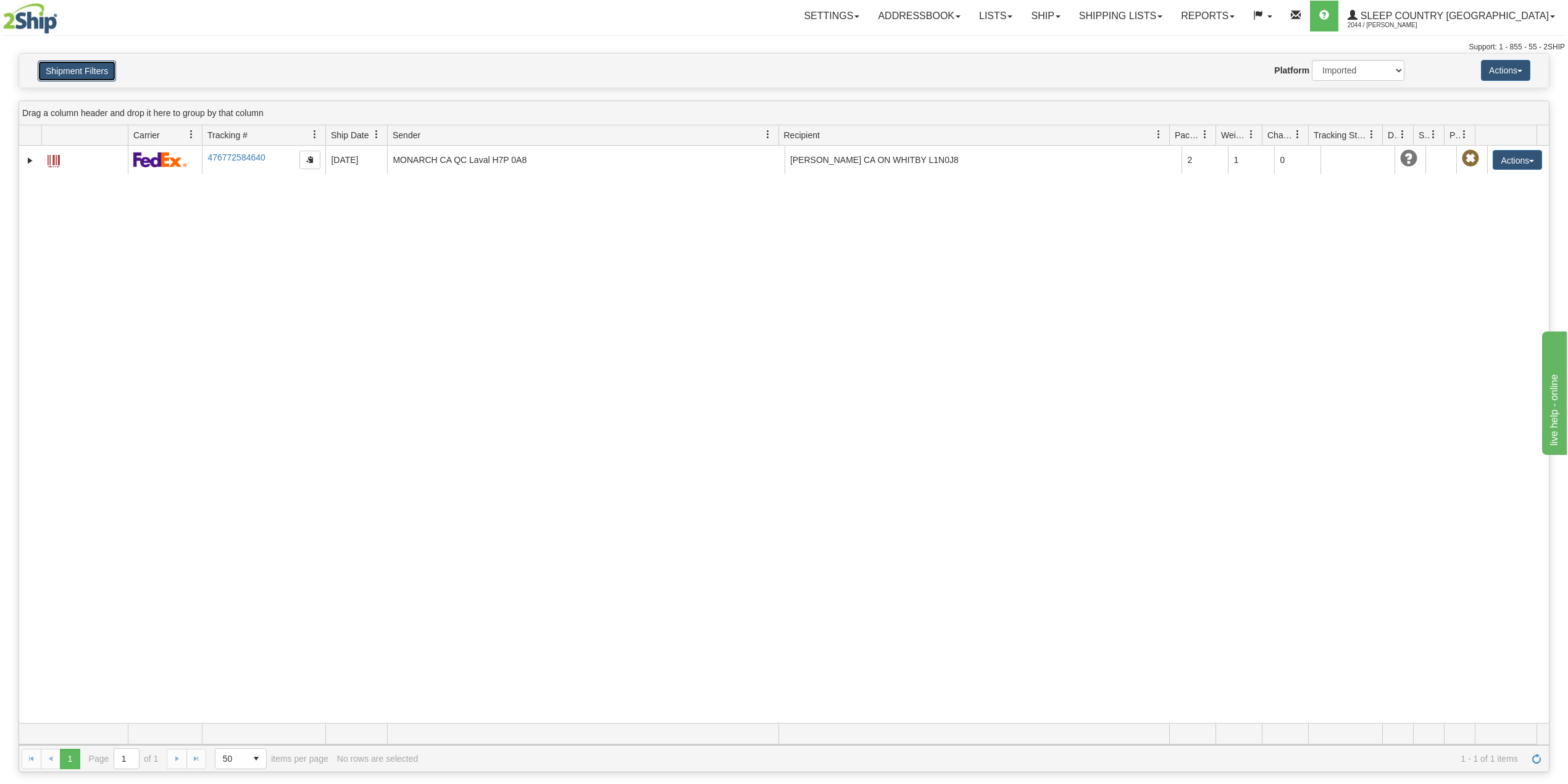
drag, startPoint x: 89, startPoint y: 70, endPoint x: 98, endPoint y: 80, distance: 13.5
click at [87, 69] on button "Shipment Filters" at bounding box center [77, 70] width 79 height 21
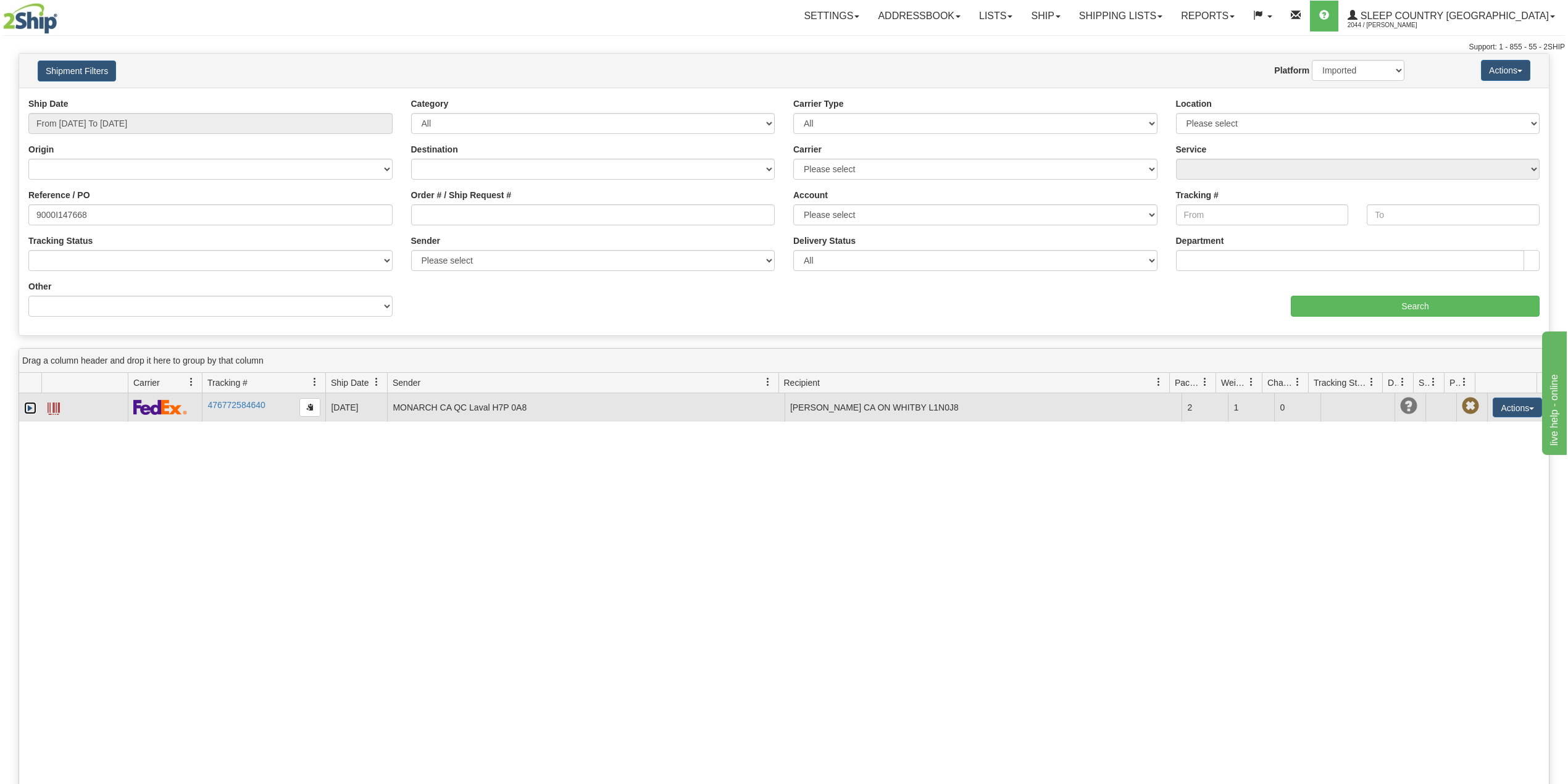
click at [31, 410] on link "Expand" at bounding box center [30, 407] width 12 height 12
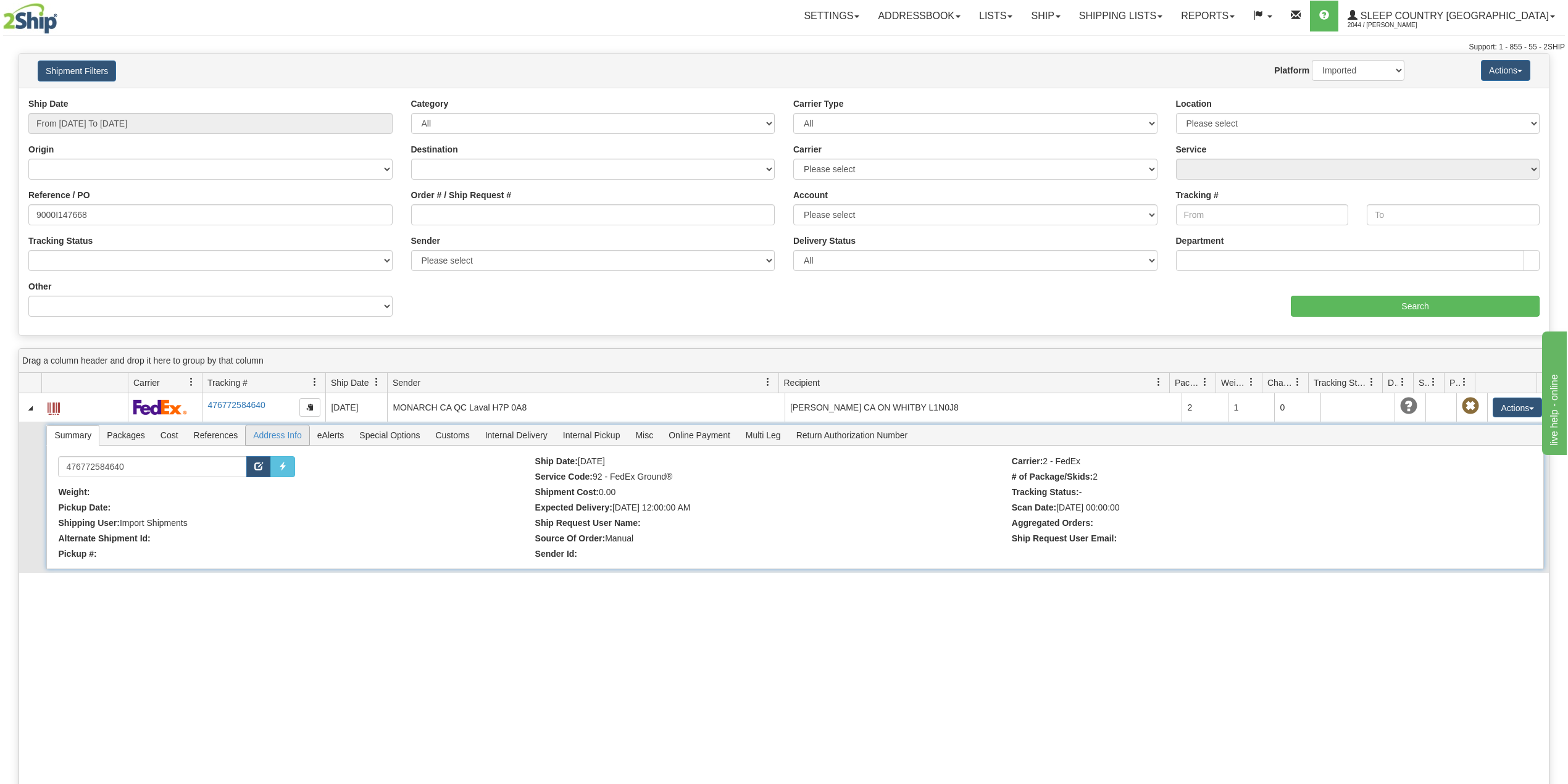
click at [278, 441] on span "Address Info" at bounding box center [278, 435] width 64 height 20
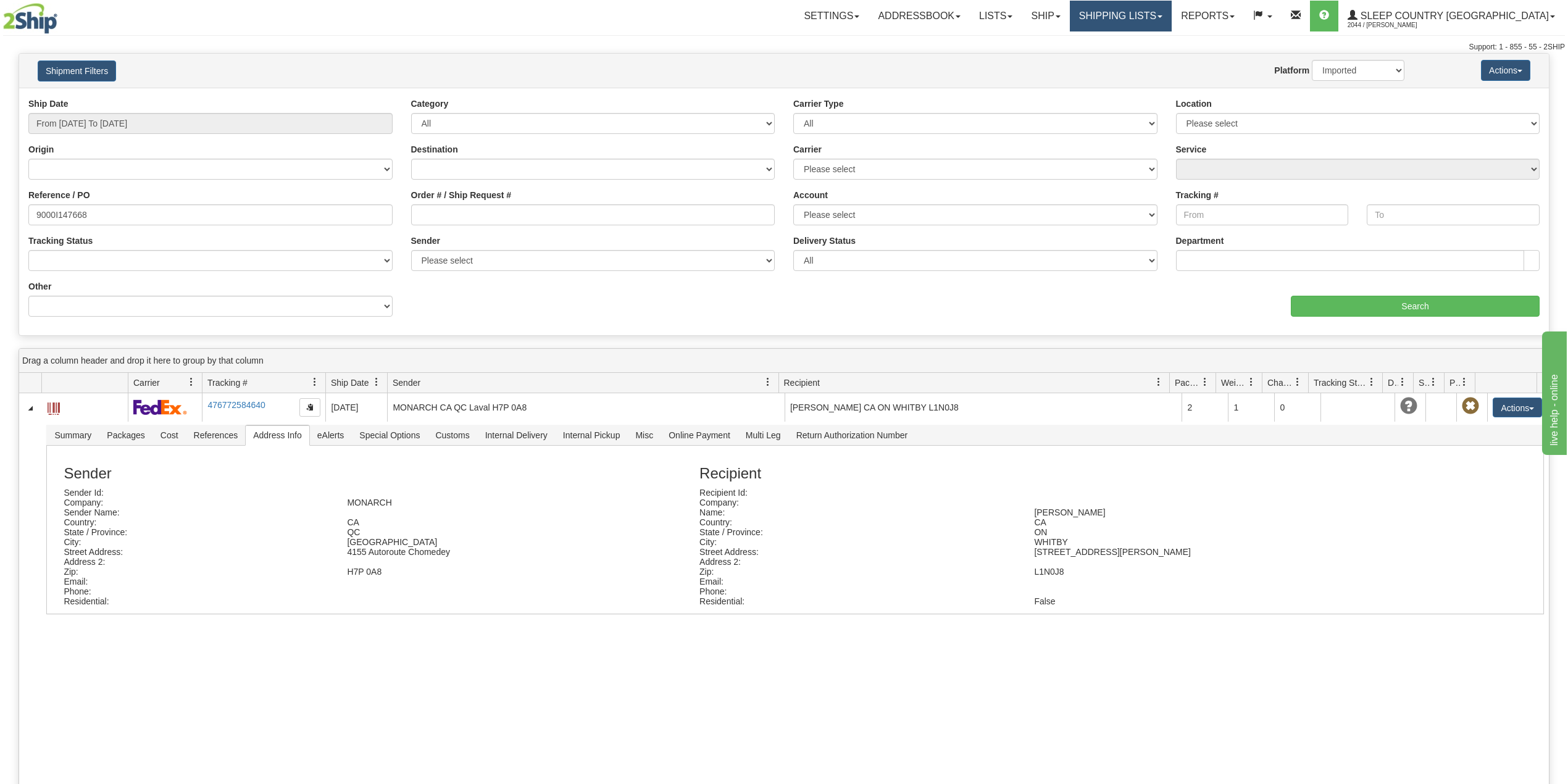
click at [1159, 19] on link "Shipping lists" at bounding box center [1121, 16] width 102 height 31
click at [1331, 537] on div "ON" at bounding box center [1192, 532] width 334 height 10
click at [1172, 8] on link "Shipping lists" at bounding box center [1121, 16] width 102 height 31
